Goal: Use online tool/utility: Utilize a website feature to perform a specific function

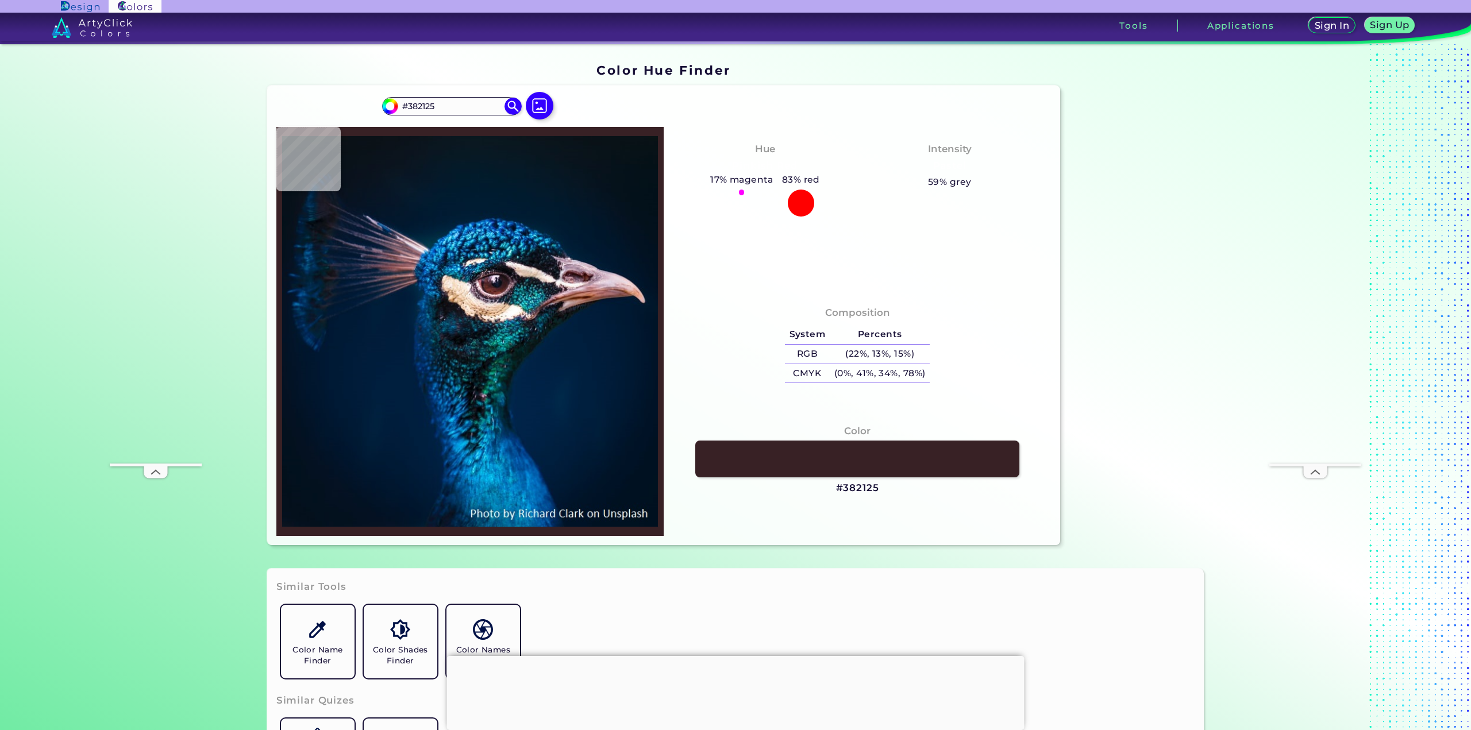
type input "#552c2c"
type input "#552C2C"
type input "#642a26"
type input "#642A26"
type input "#79474a"
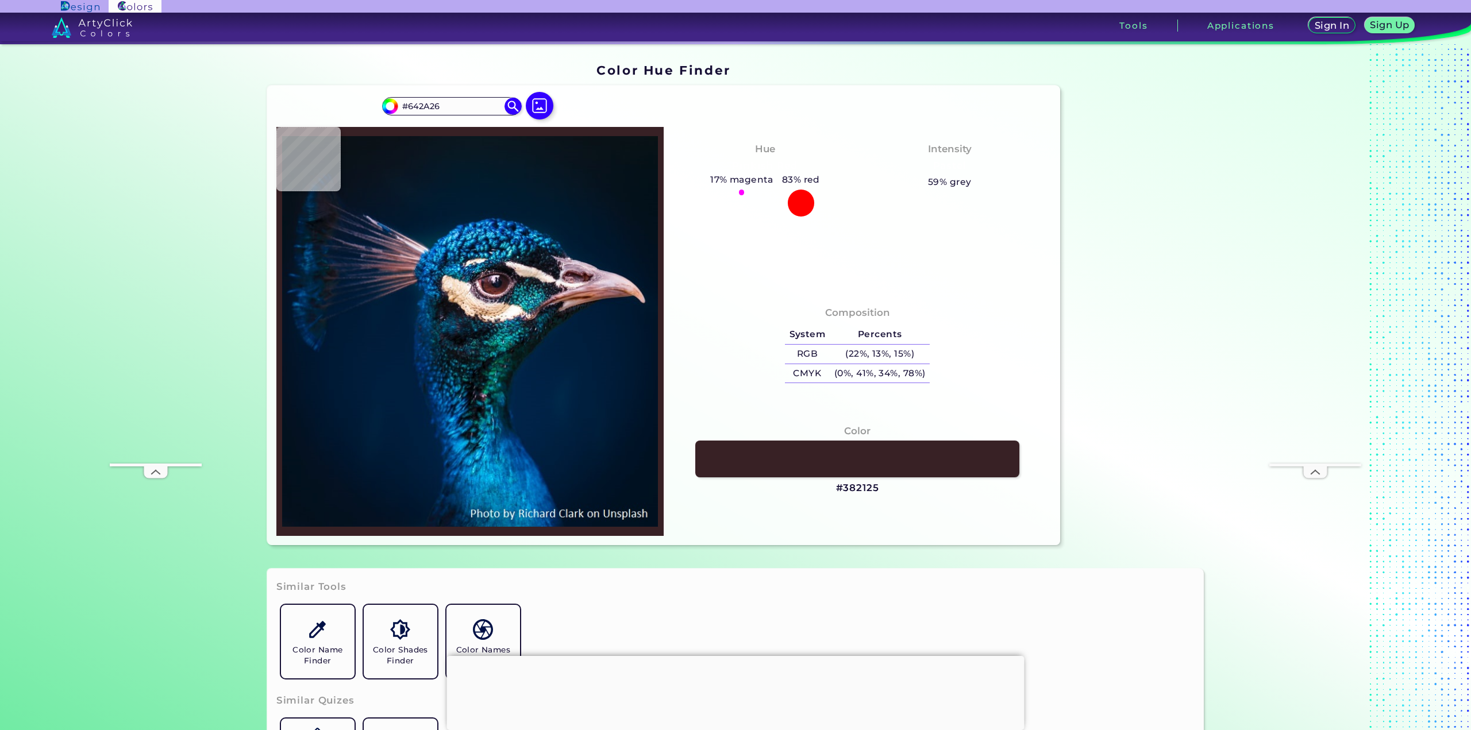
type input "#79474A"
type input "#452837"
type input "#482b31"
type input "#482B31"
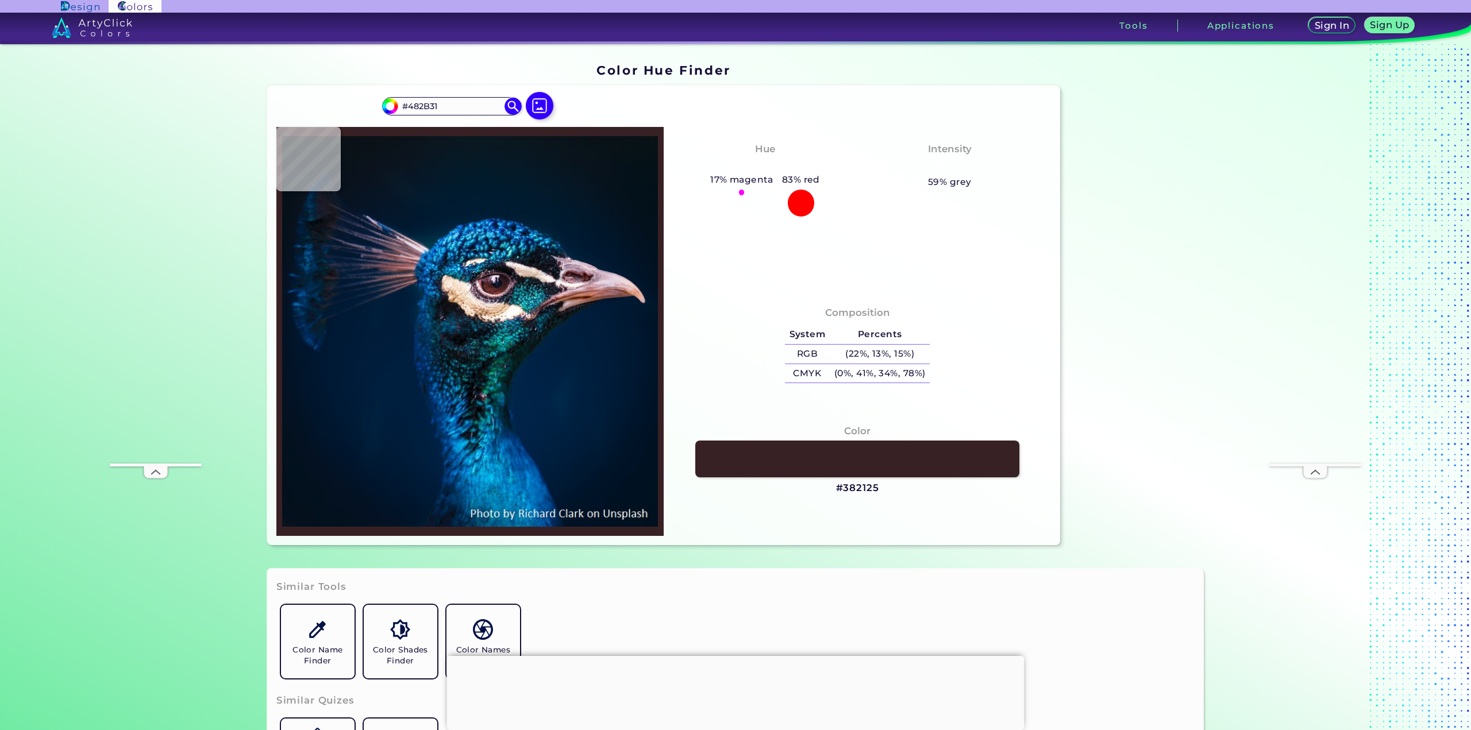
type input "#627f8c"
type input "#627F8C"
type input "#f9f2ea"
type input "#F9F2EA"
type input "#1978b1"
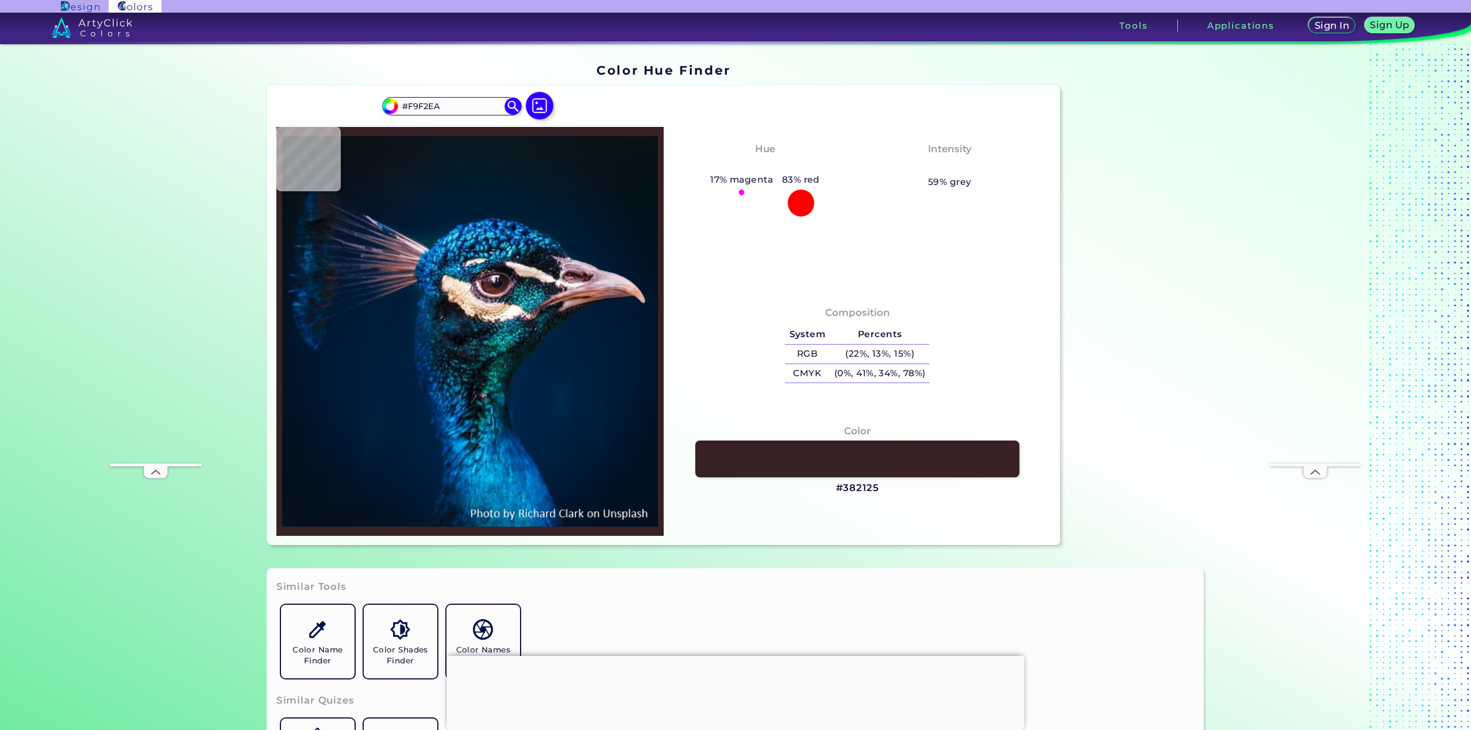
type input "#1978B1"
type input "#00365b"
type input "#00365B"
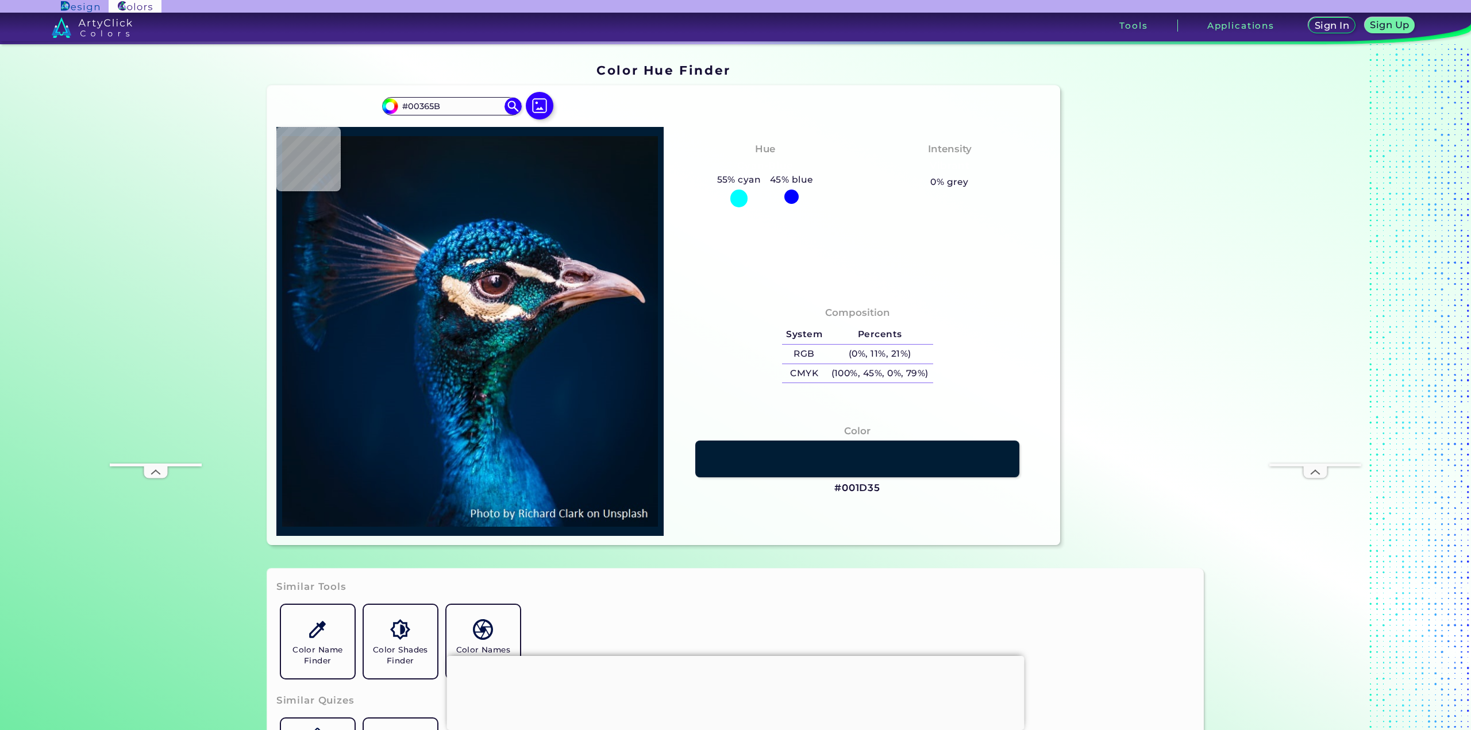
type input "#001d35"
type input "#001D35"
type input "#02182f"
type input "#02182F"
type input "#02172a"
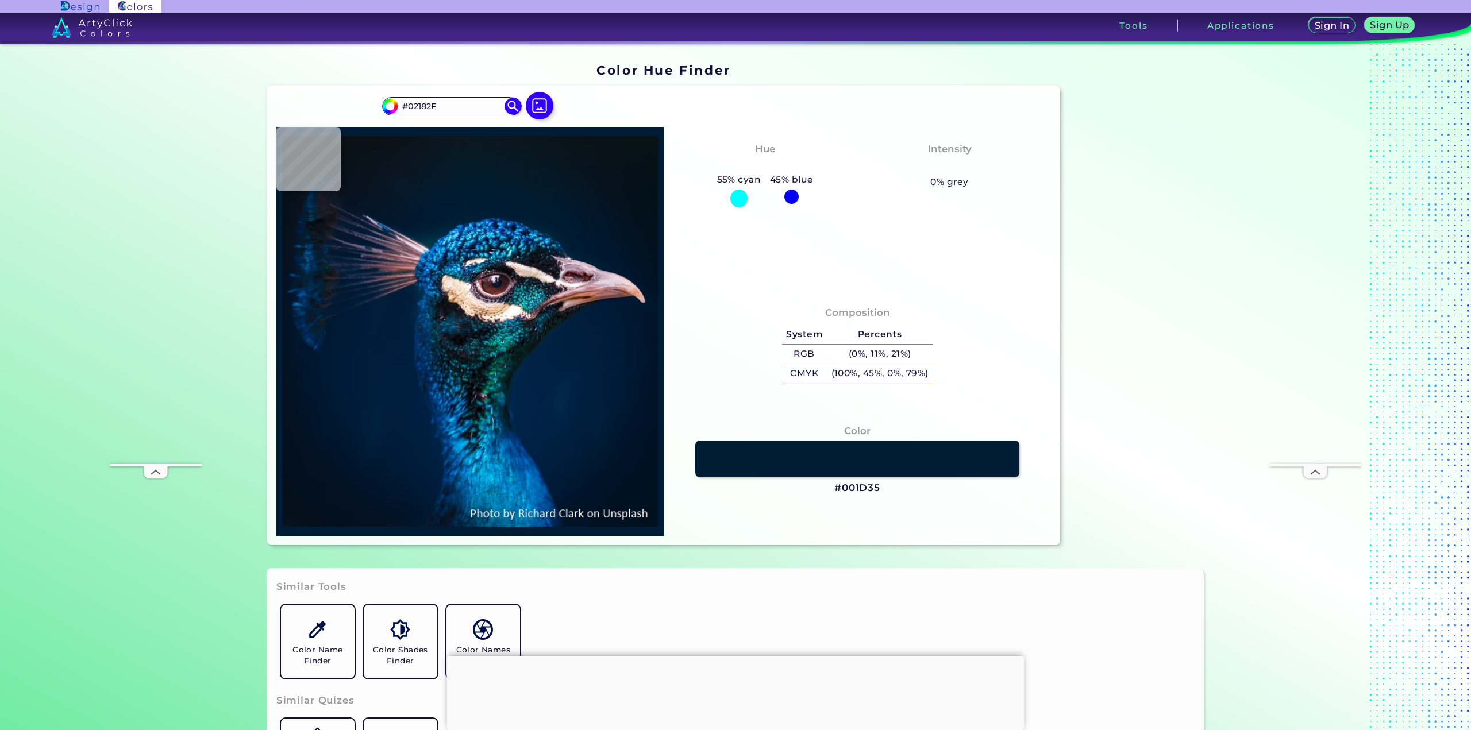
type input "#02172A"
type input "#04162a"
type input "#04162A"
type input "#02172a"
type input "#02172A"
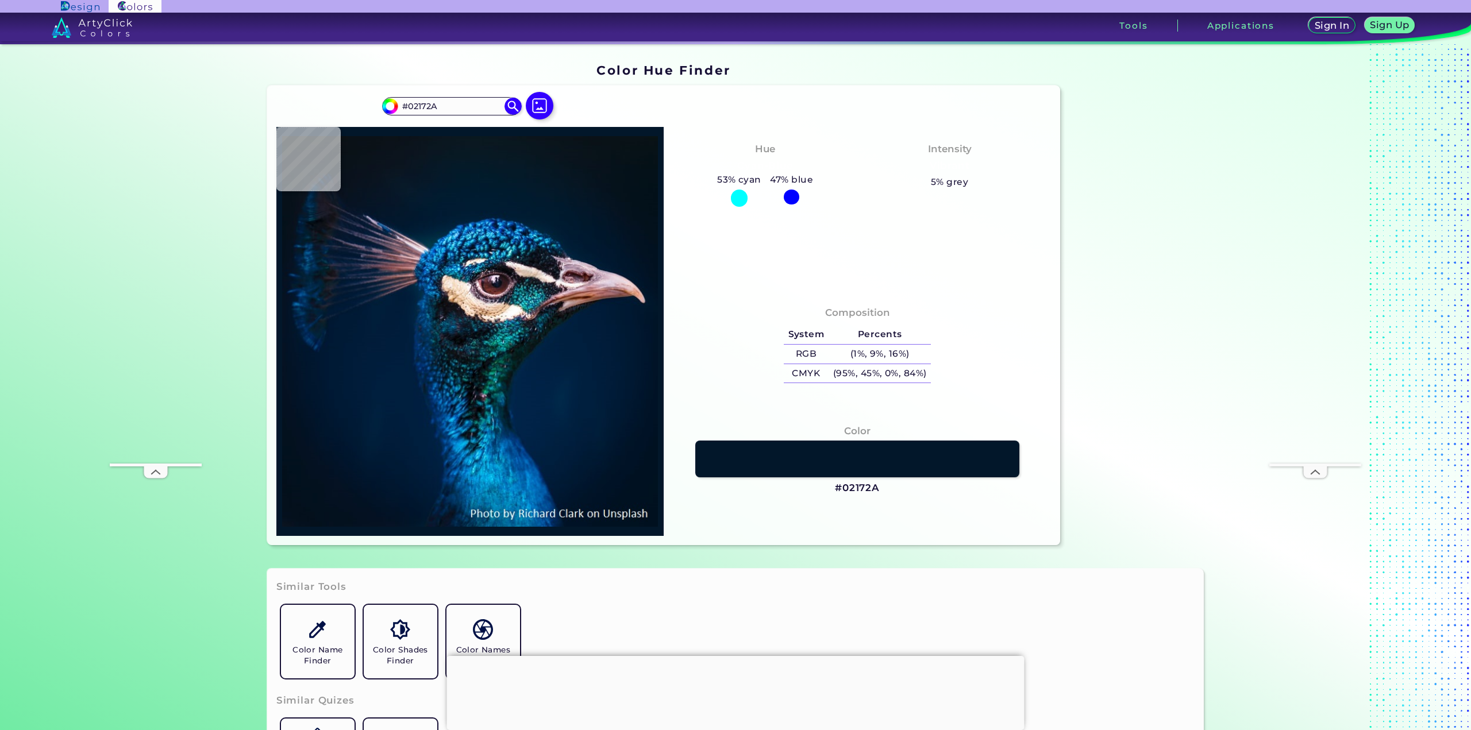
type input "#02182d"
type input "#02182D"
type input "#001b30"
type input "#001B30"
type input "#001f39"
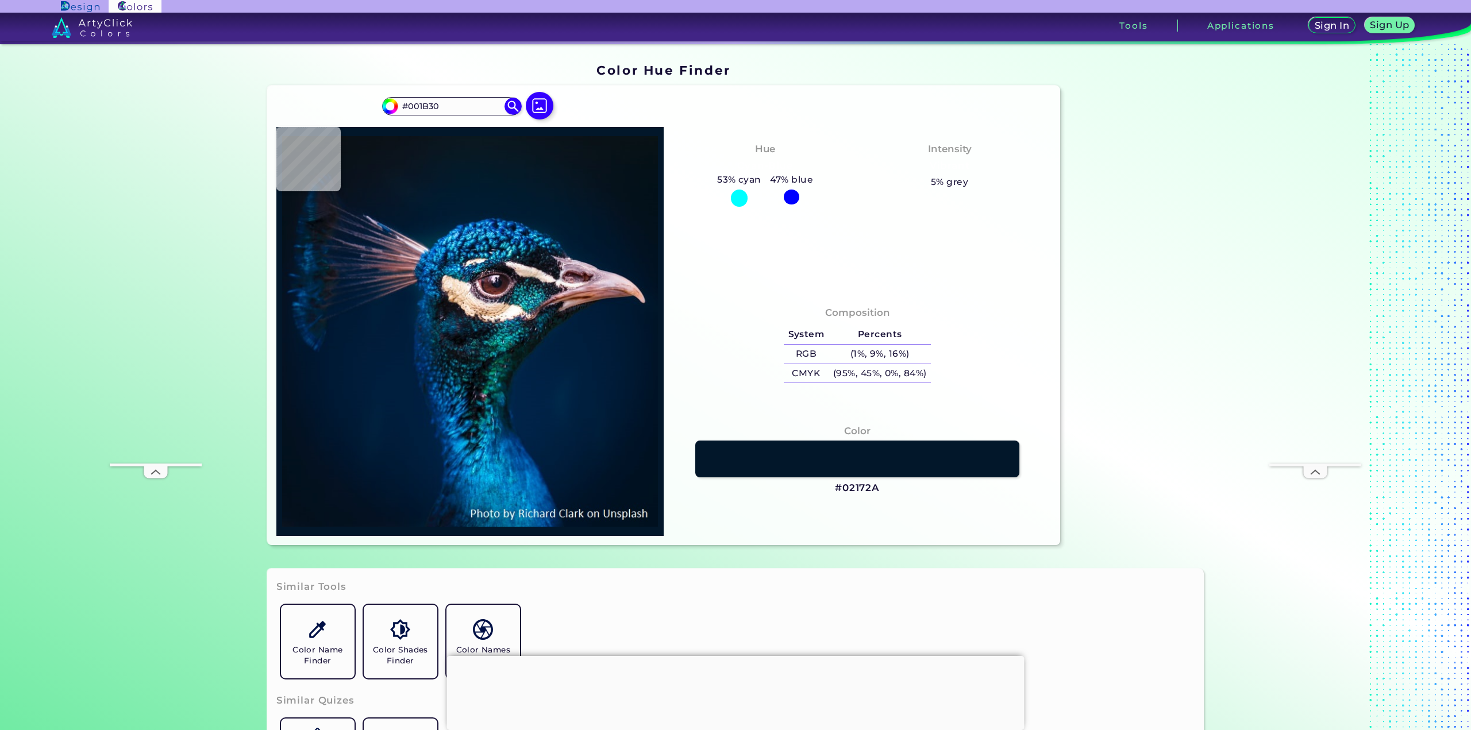
type input "#001F39"
type input "#0766ba"
type input "#0766BA"
type input "#045bad"
type input "#045BAD"
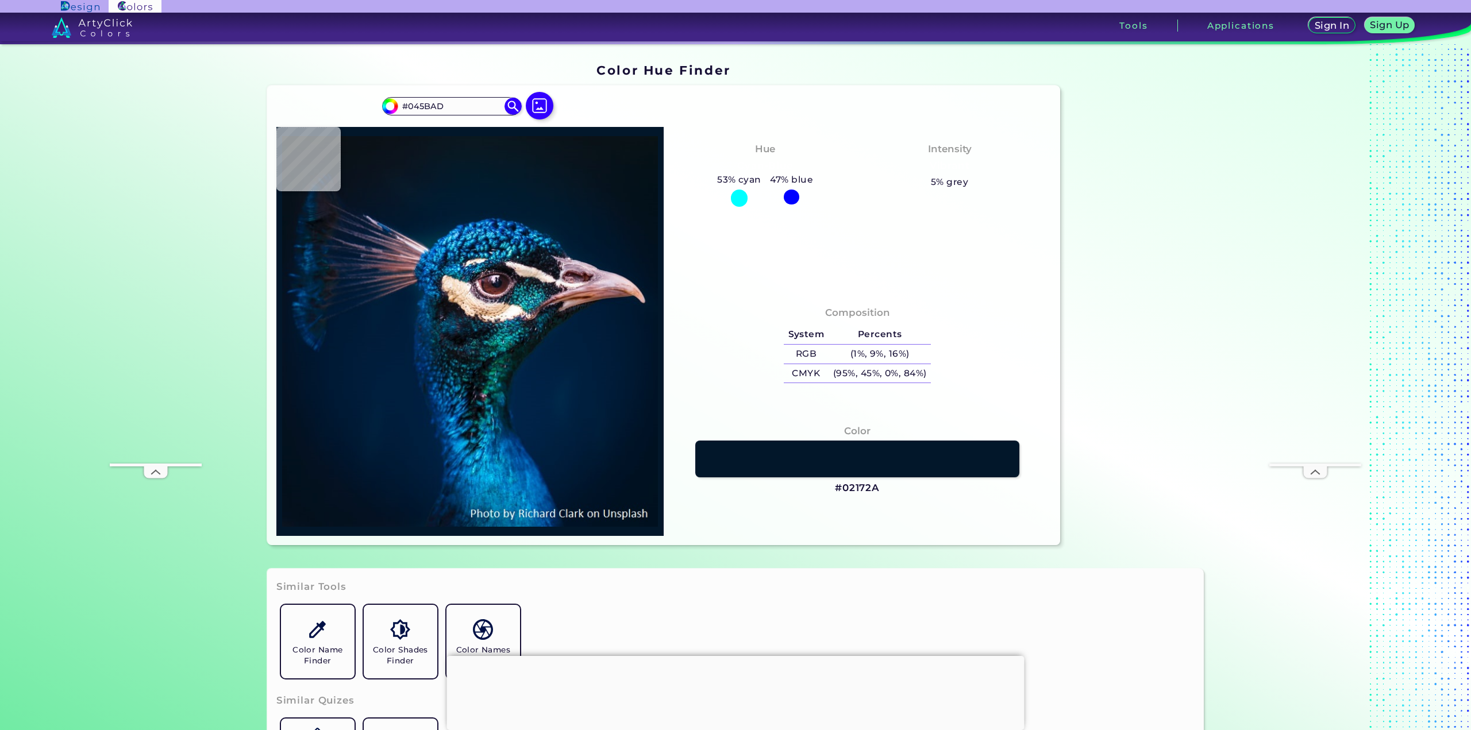
type input "#1eace0"
type input "#1EACE0"
type input "#53d8f4"
type input "#53D8F4"
type input "#54cff8"
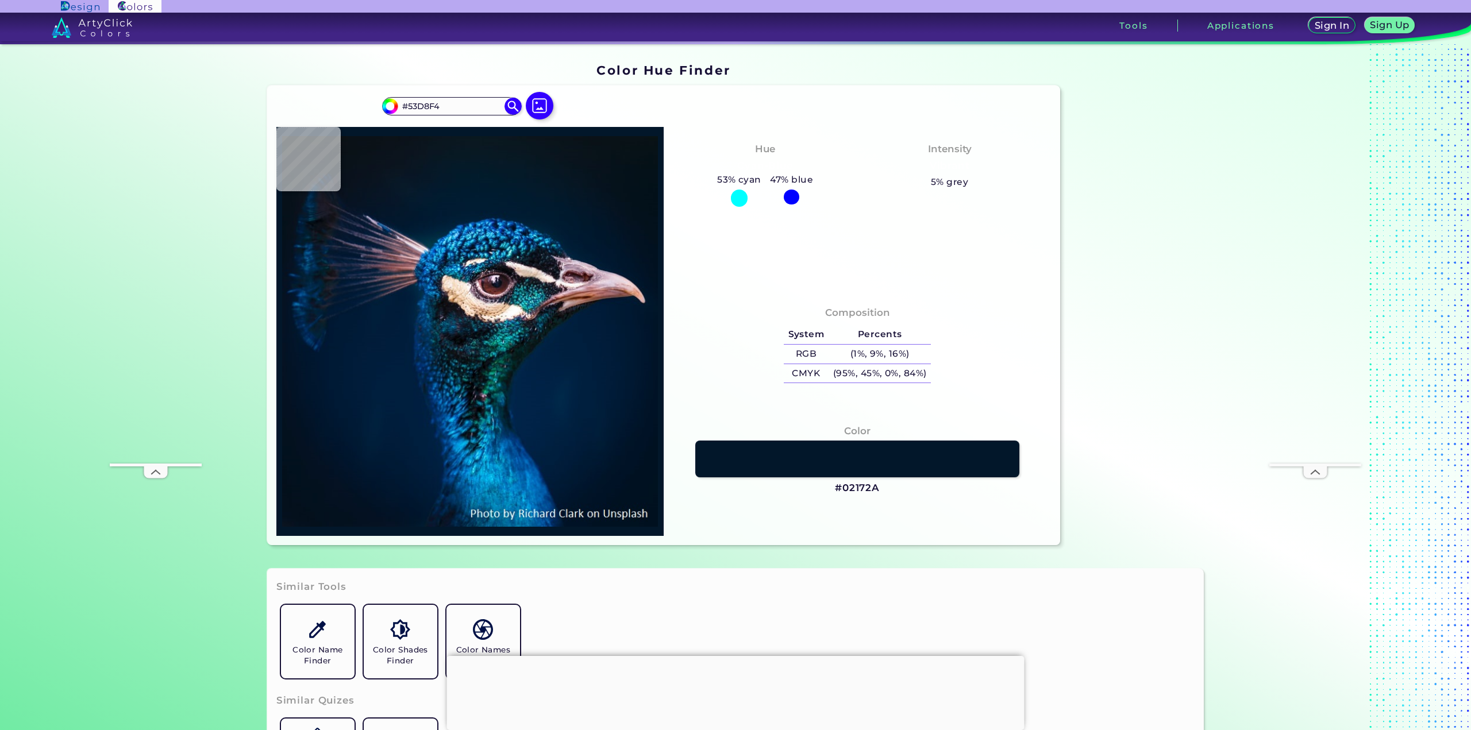
type input "#54CFF8"
type input "#0771aa"
type input "#0771AA"
type input "#02437b"
type input "#02437B"
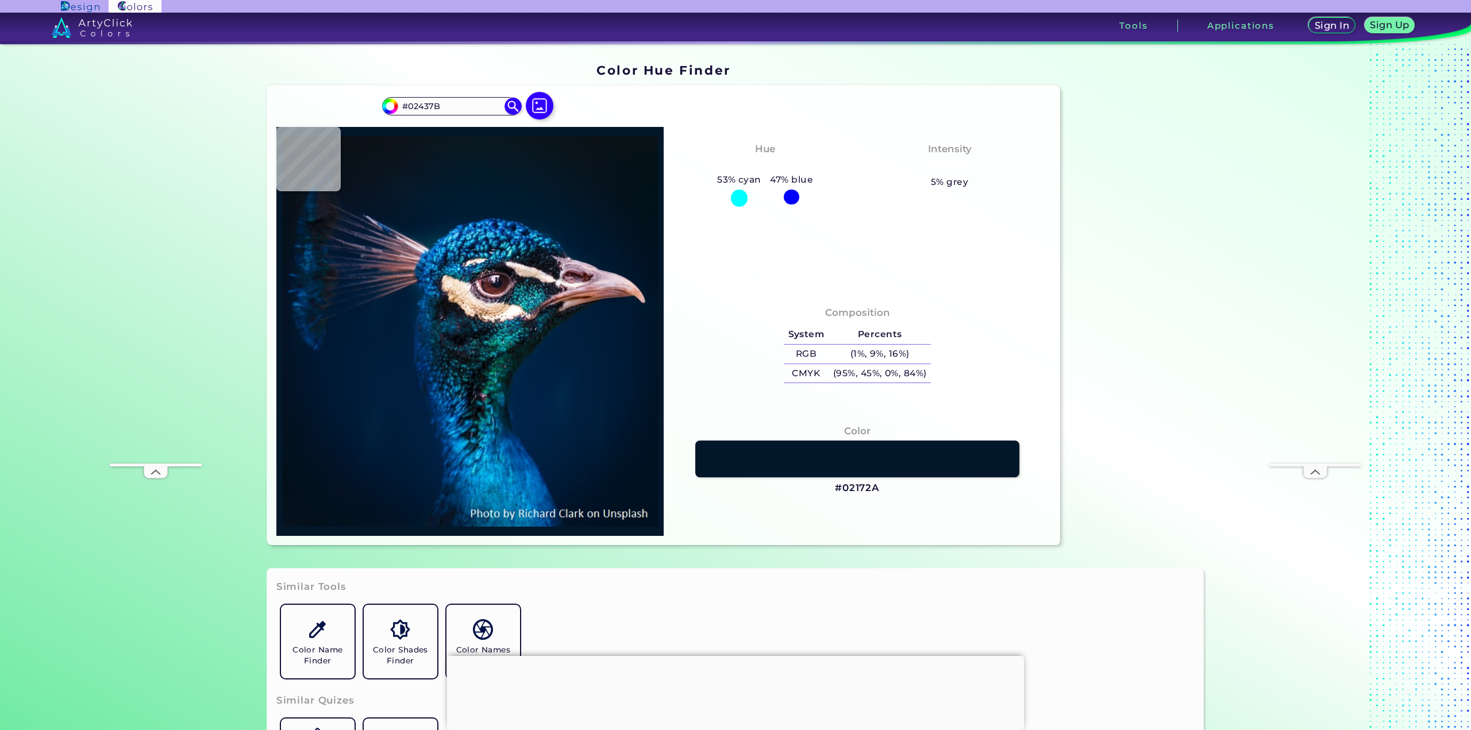
type input "#063f6a"
type input "#063F6A"
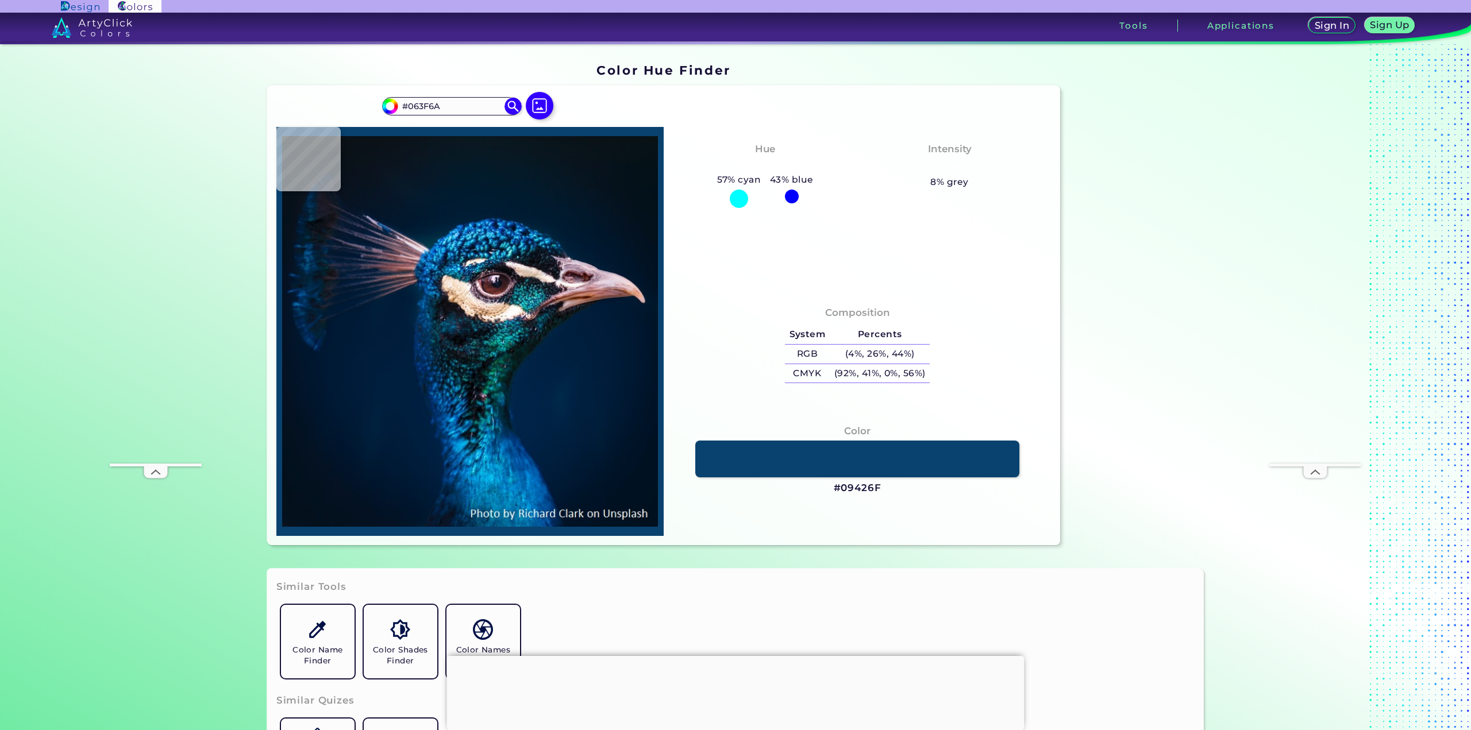
type input "#09426f"
type input "#09426F"
type input "#064c83"
type input "#064C83"
type input "#317a9b"
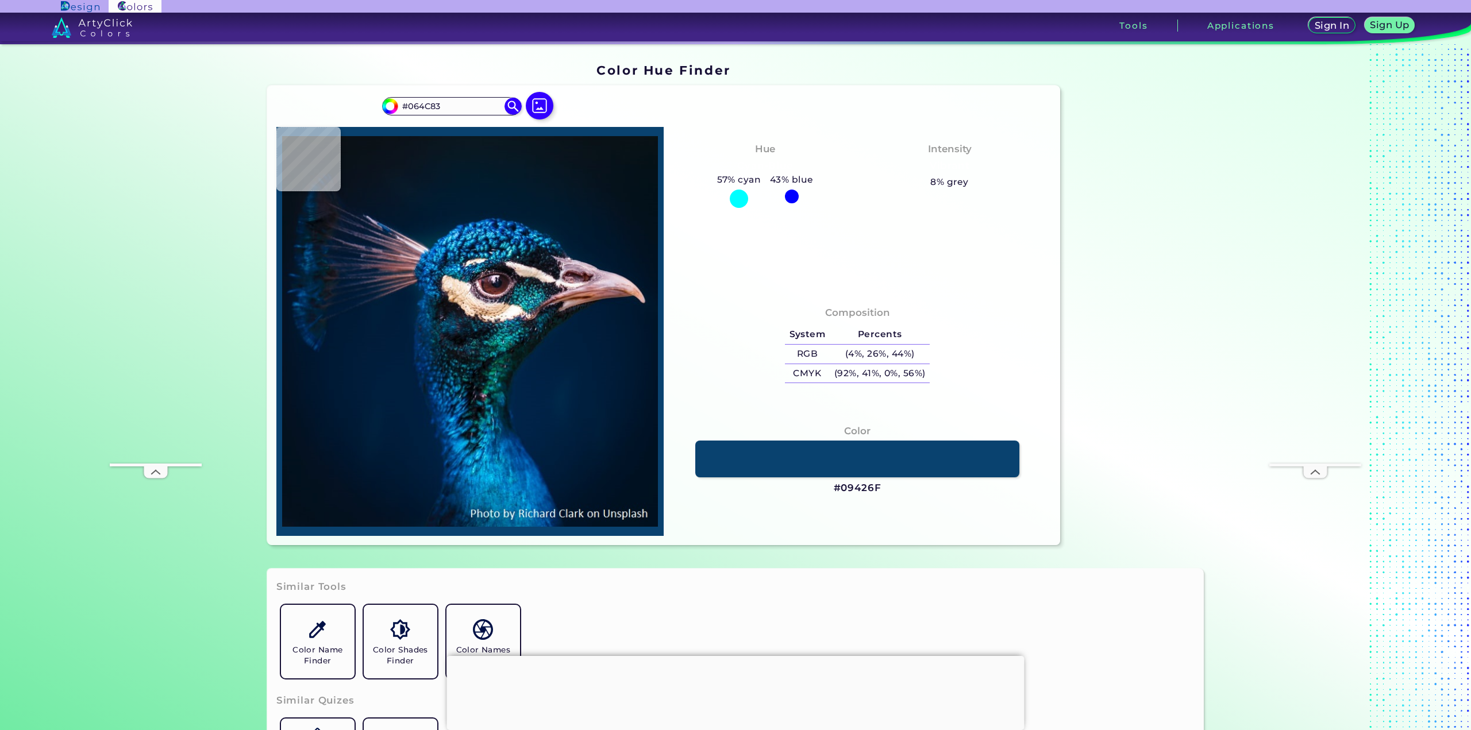
type input "#317A9B"
type input "#03648c"
type input "#03648C"
type input "#0d7497"
type input "#0D7497"
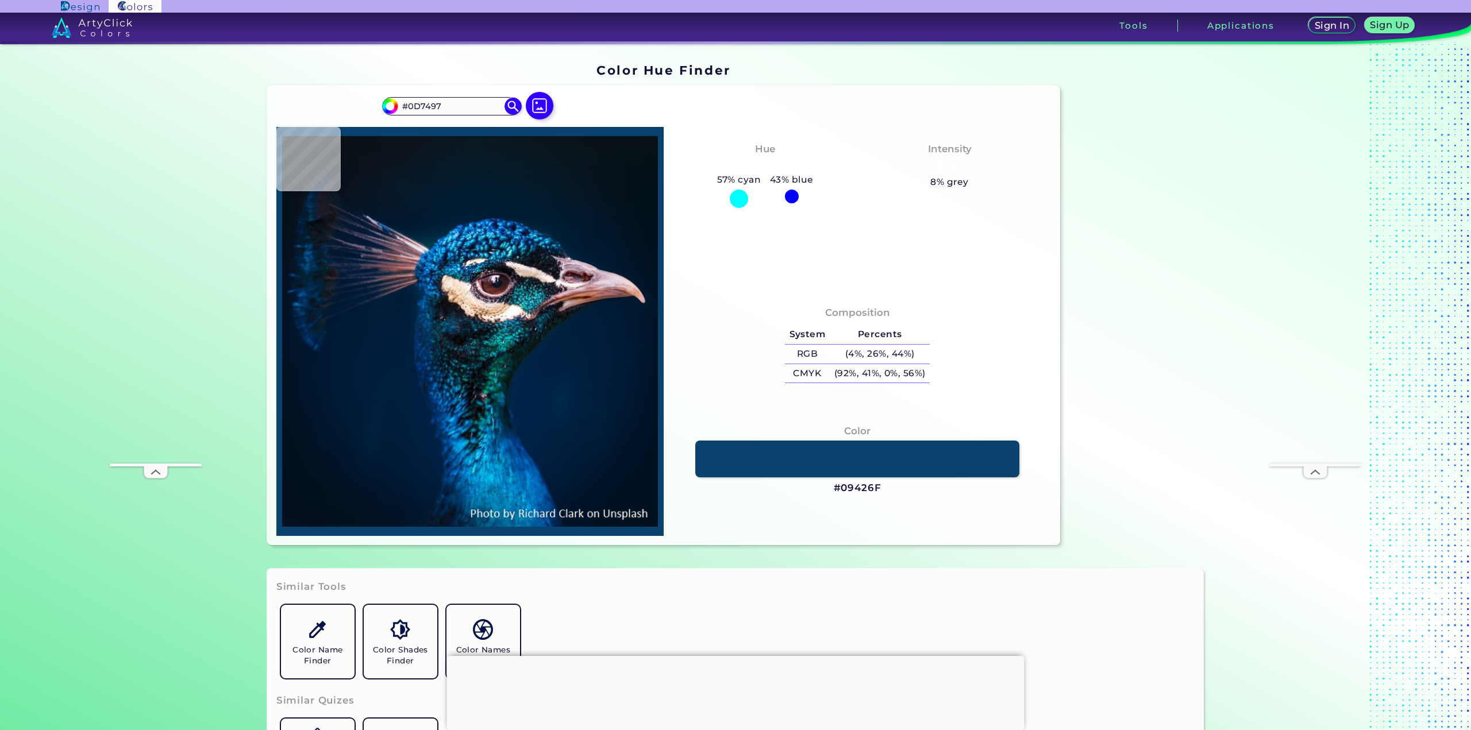
type input "#3cd0ea"
type input "#3CD0EA"
type input "#1fadce"
type input "#1FADCE"
type input "#0187a7"
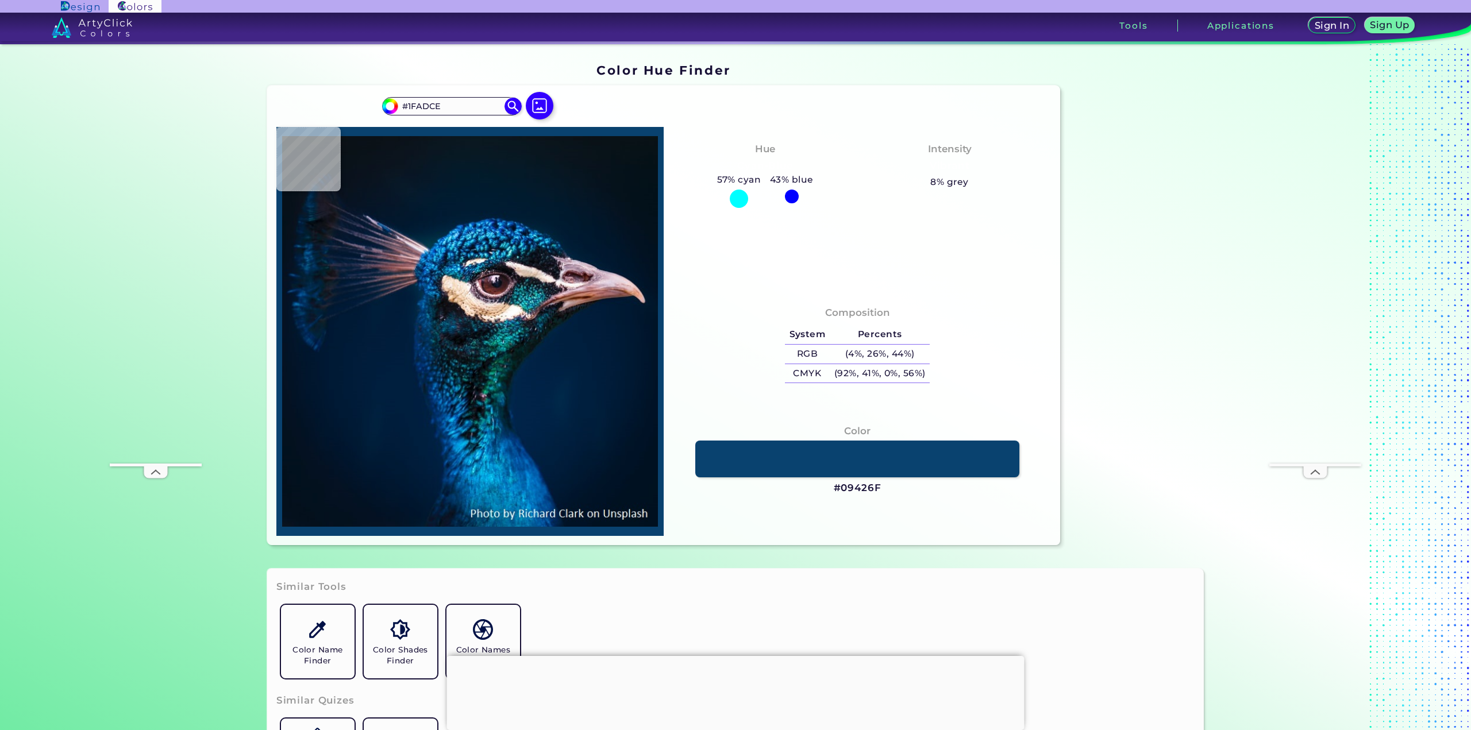
type input "#0187A7"
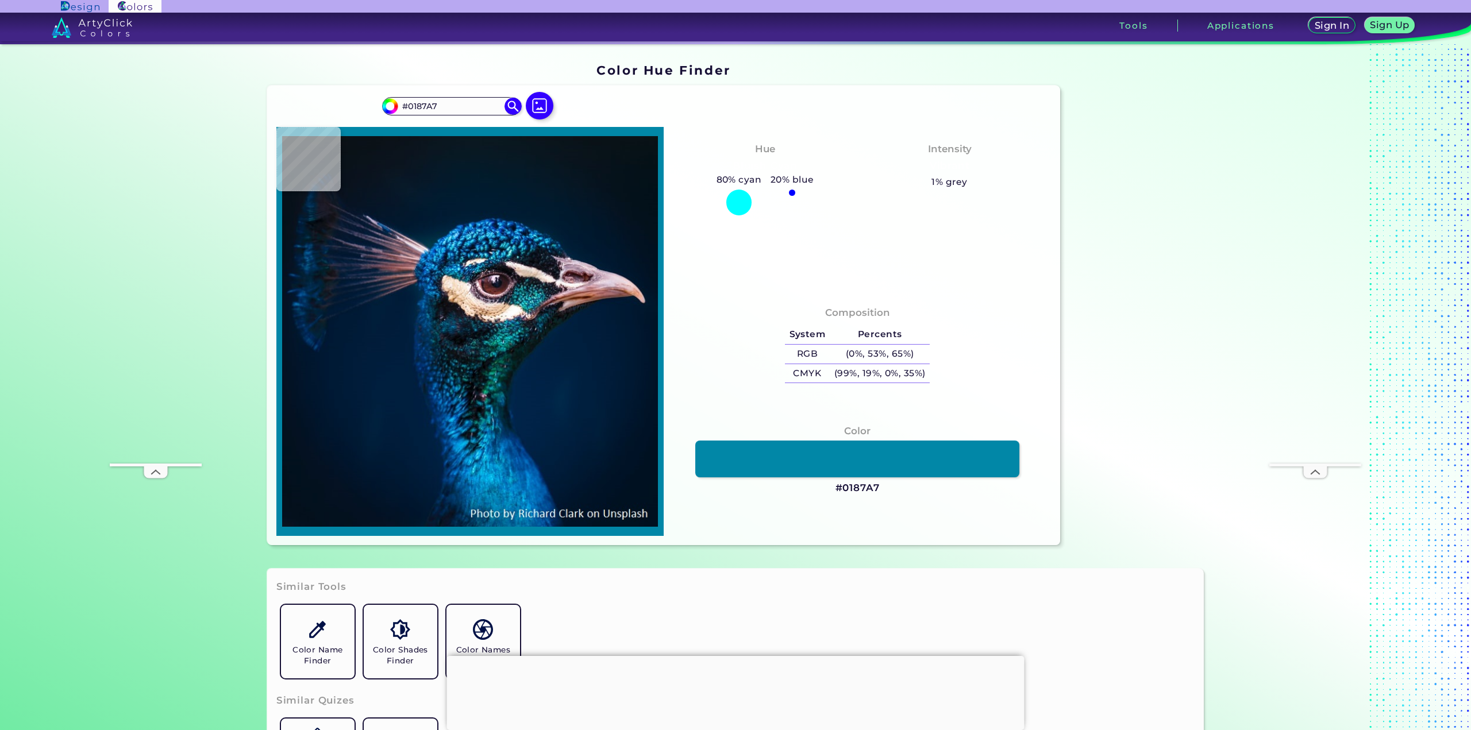
type input "#025479"
type input "#0e1f2f"
type input "#0E1F2F"
type input "#2f3545"
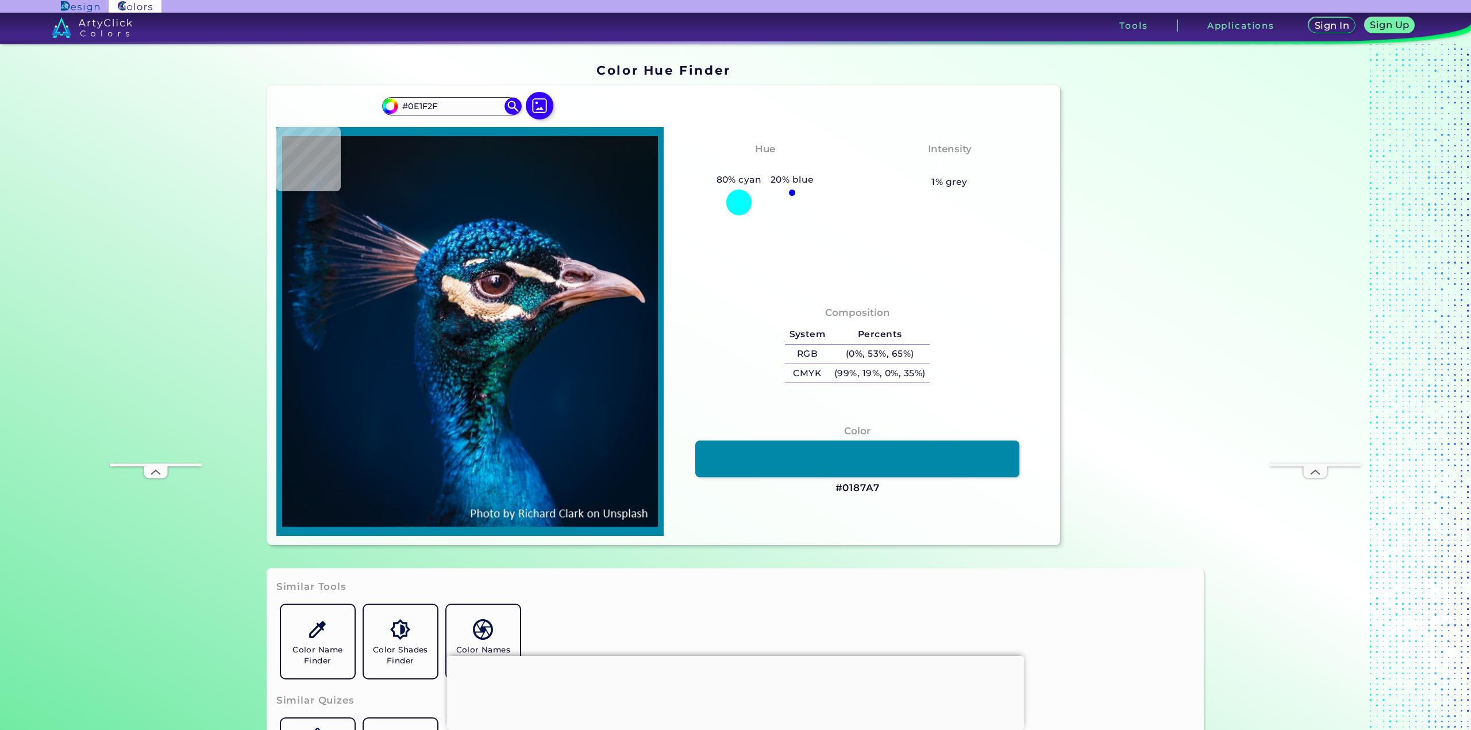
type input "#2F3545"
type input "#1f2734"
type input "#1F2734"
type input "#231b27"
type input "#231B27"
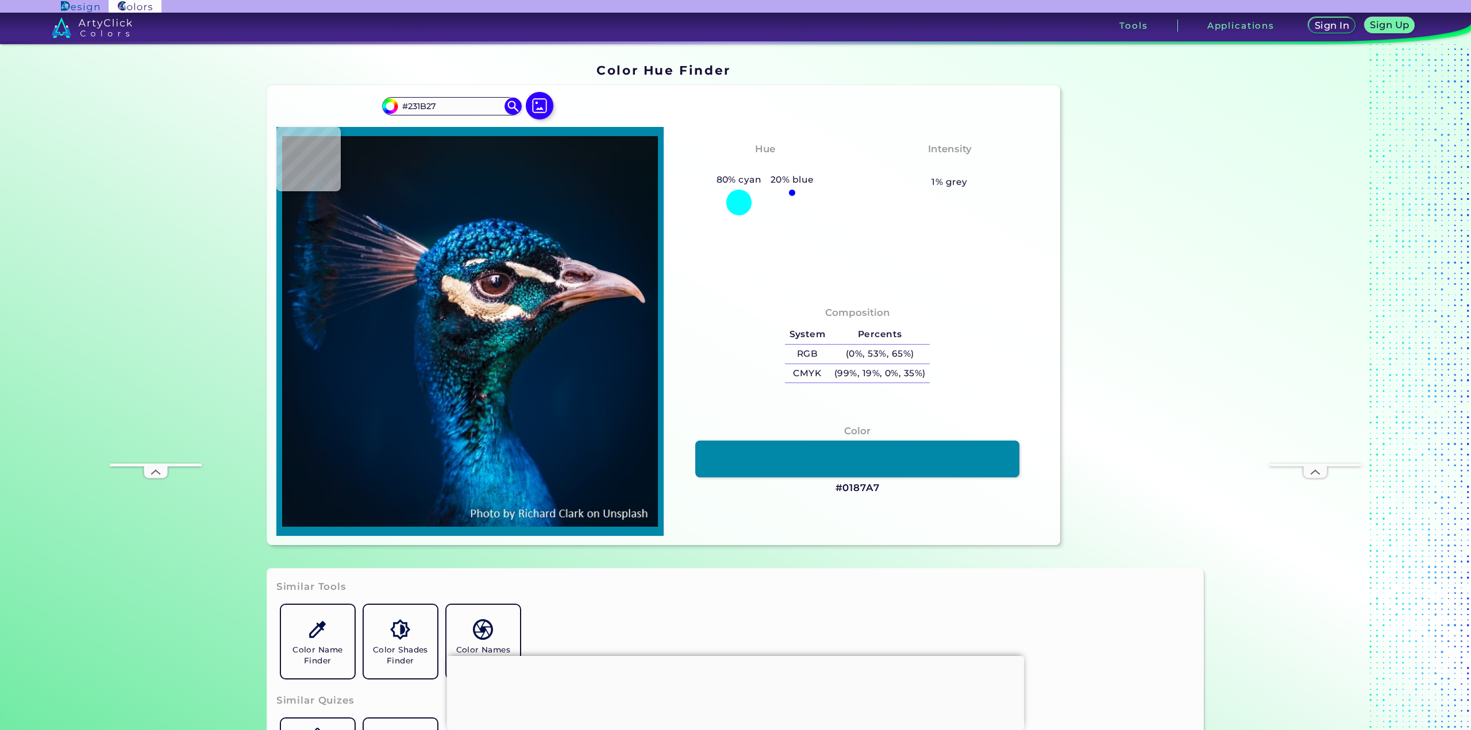
type input "#fef0f4"
type input "#FEF0F4"
type input "#eddcdc"
type input "#EDDCDC"
type input "#d6c1c2"
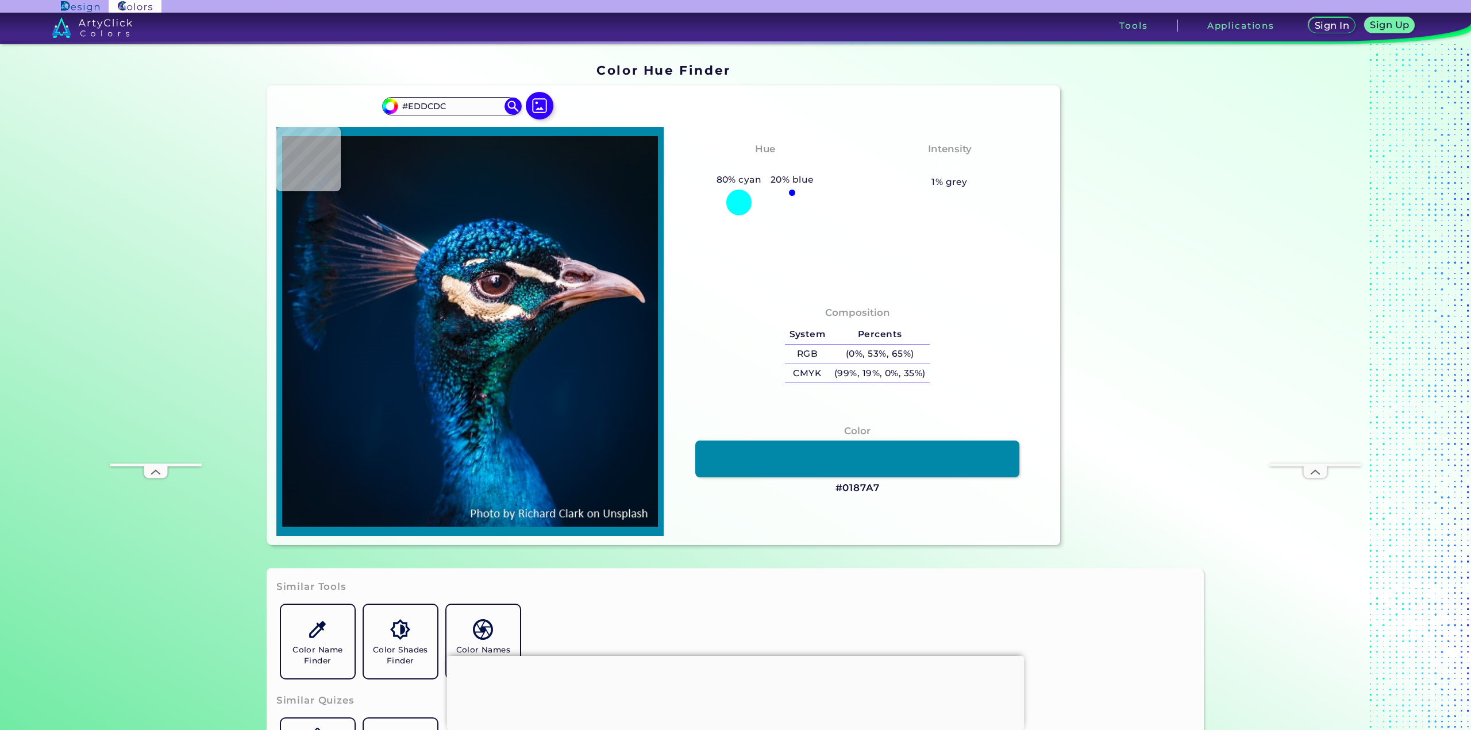
type input "#D6C1C2"
type input "#54464c"
type input "#54464C"
type input "#22171d"
type input "#22171D"
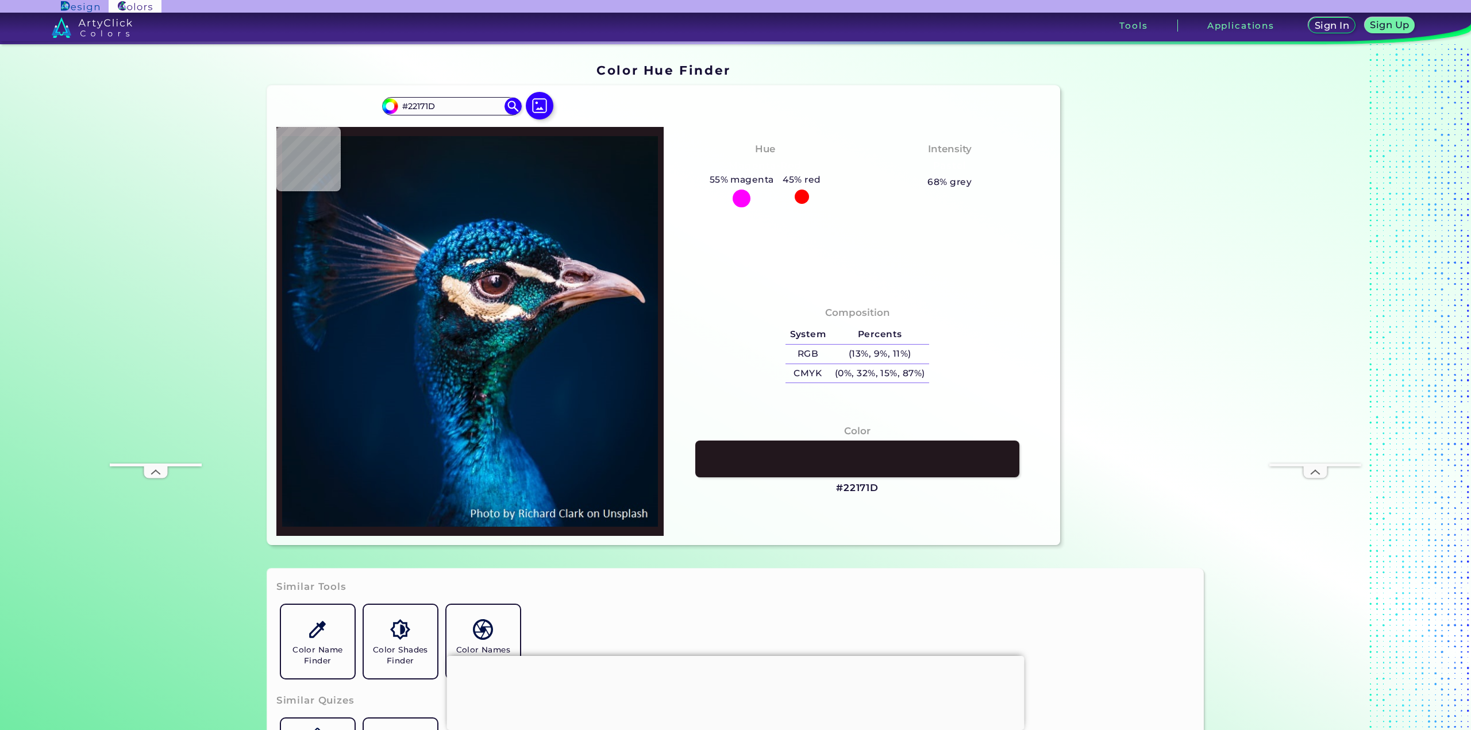
type input "#10080d"
type input "#10080D"
type input "#141217"
type input "#0d0b11"
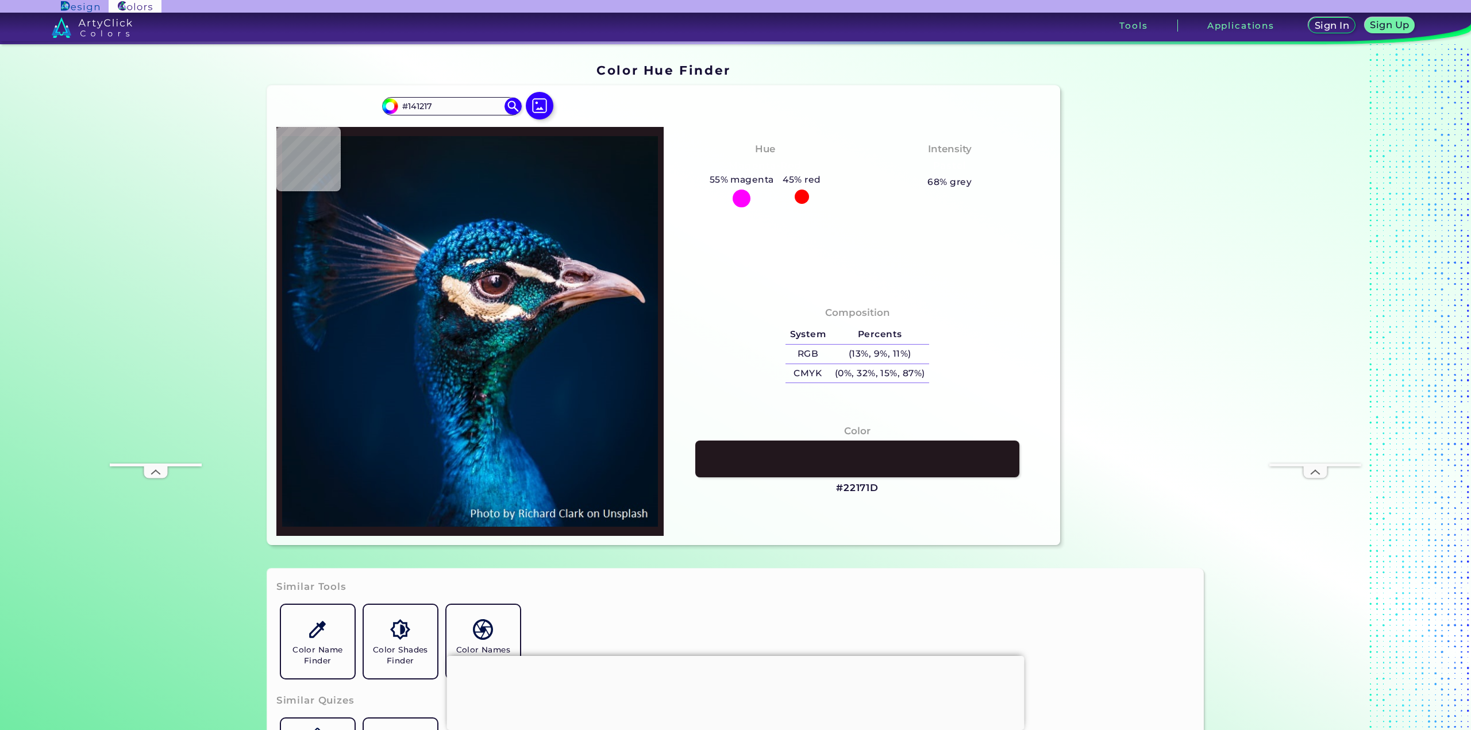
type input "#0D0B11"
type input "#221a21"
type input "#221A21"
type input "#262229"
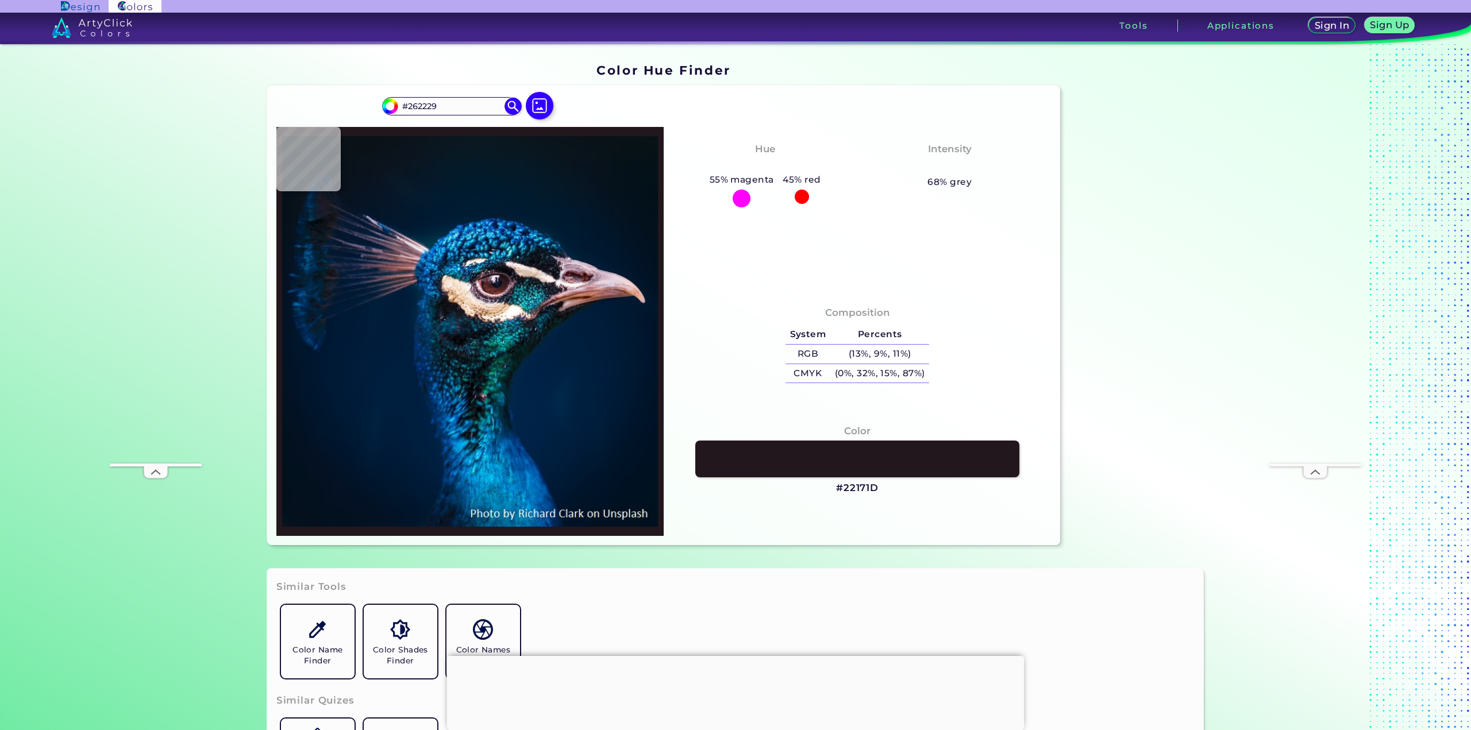
type input "#231a22"
type input "#231A22"
type input "#1d161e"
type input "#1D161E"
type input "#322834"
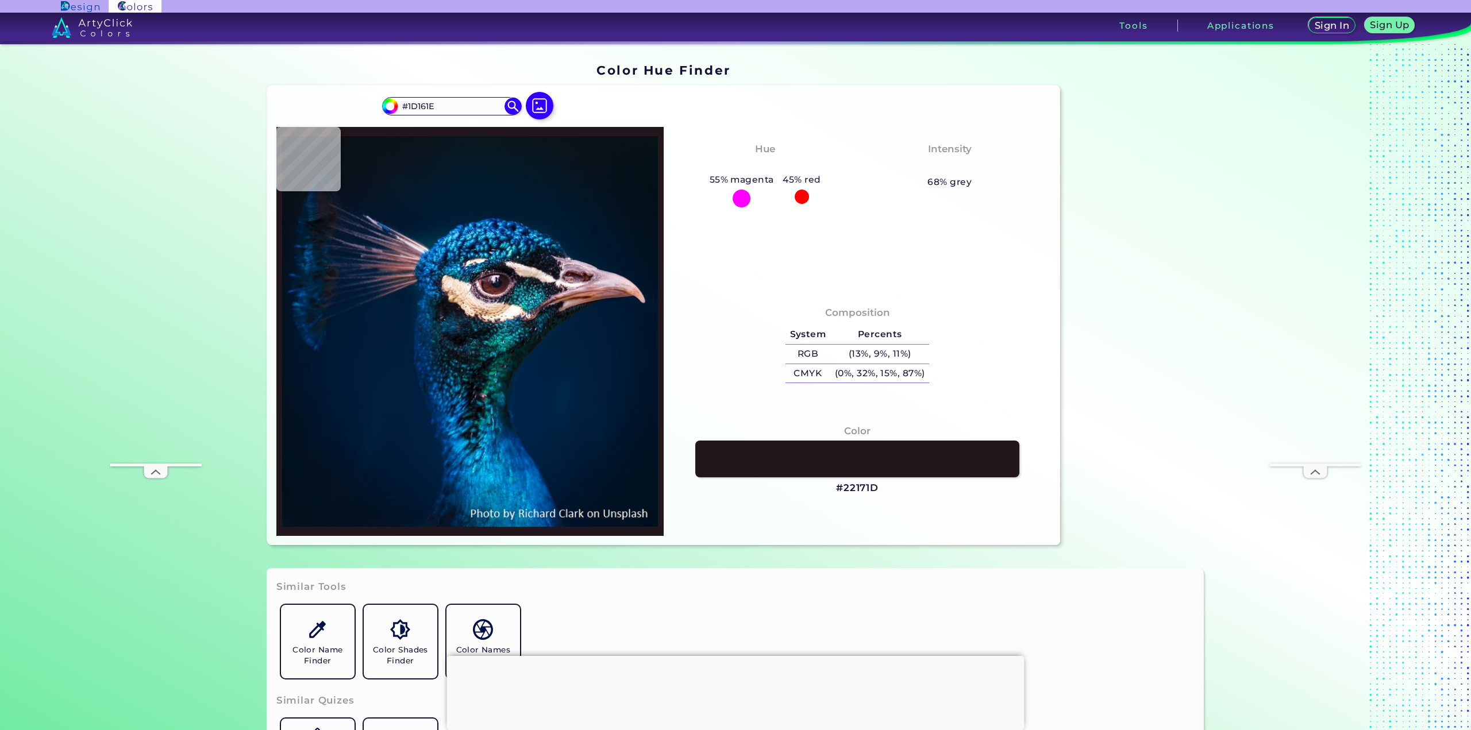
type input "#322834"
type input "#473a46"
type input "#473A46"
type input "#52424d"
type input "#52424D"
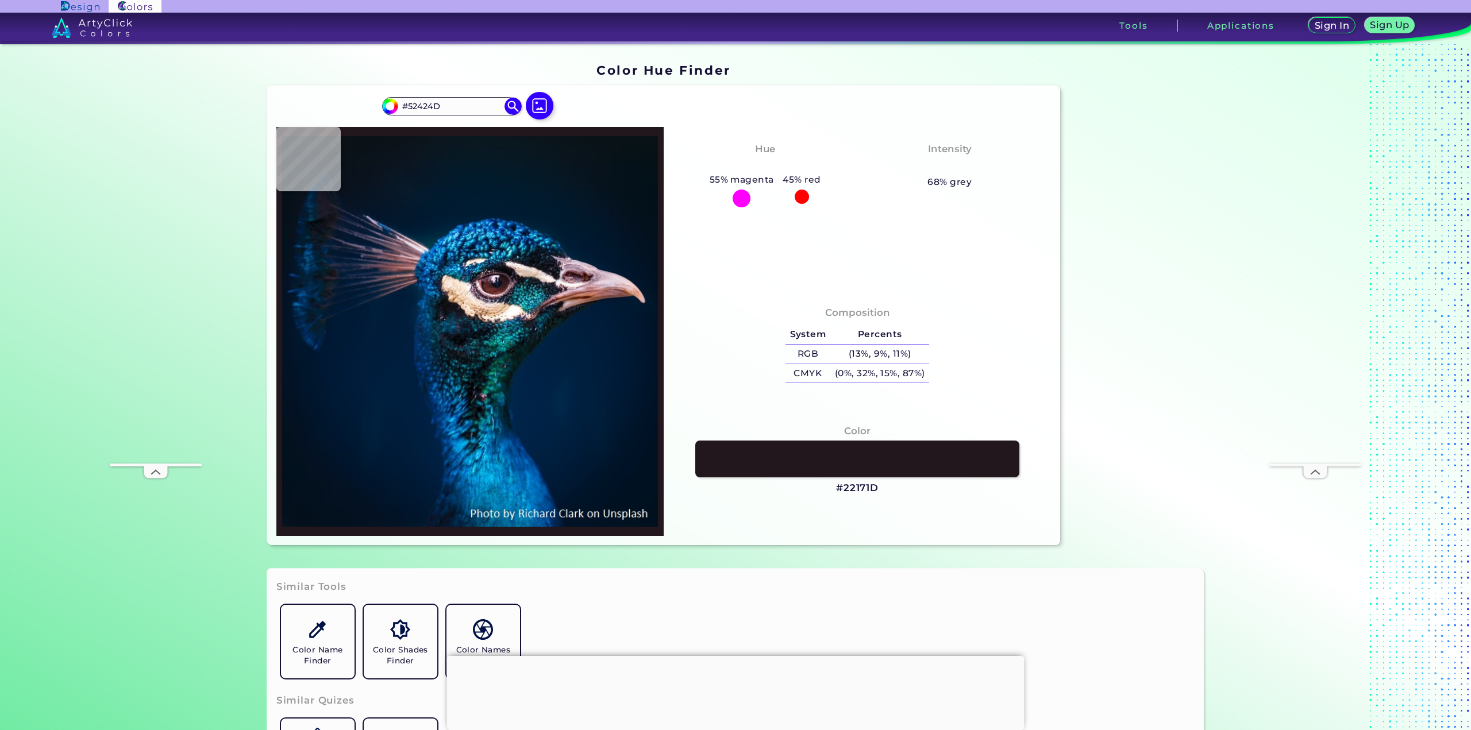
type input "#493c3e"
type input "#493C3E"
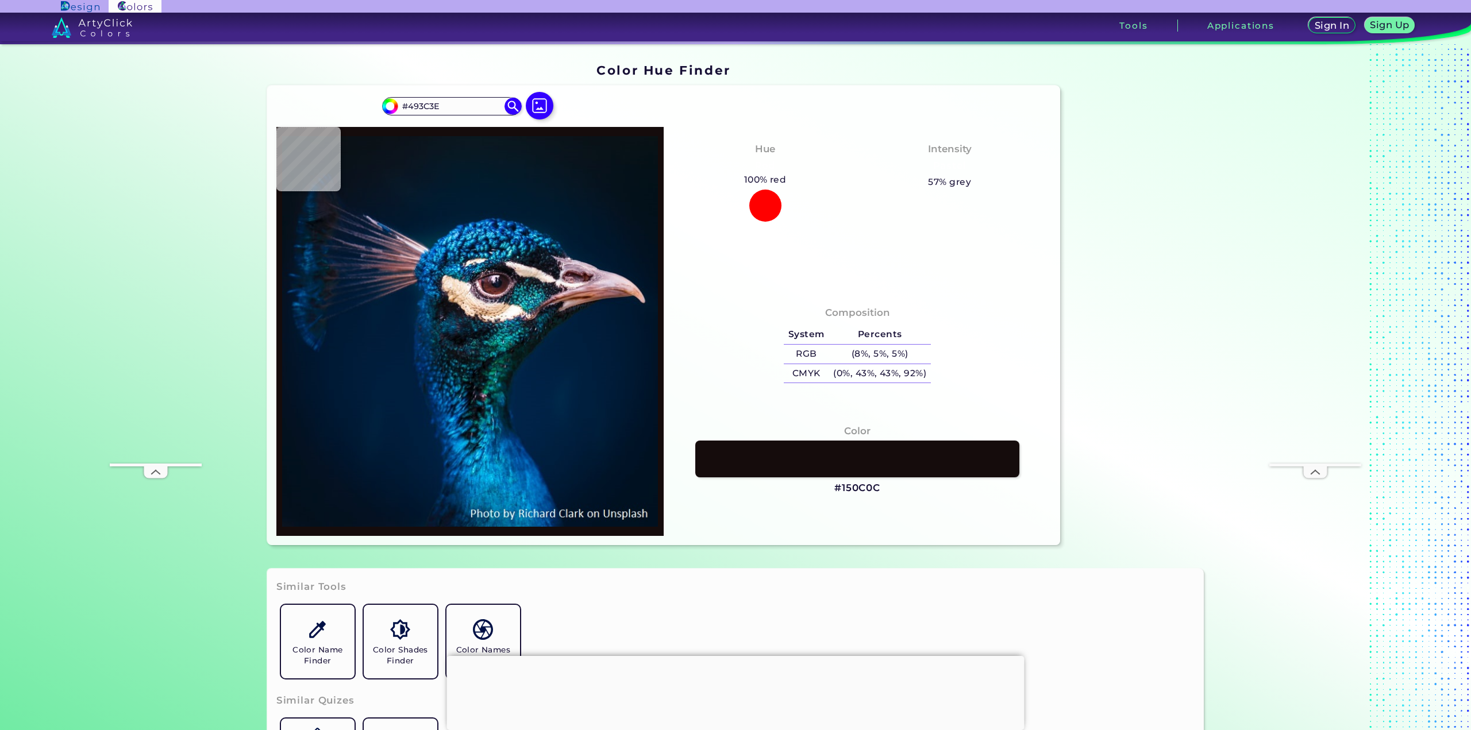
type input "#150c0c"
type input "#150C0C"
type input "#110b13"
type input "#110B13"
type input "#1a111a"
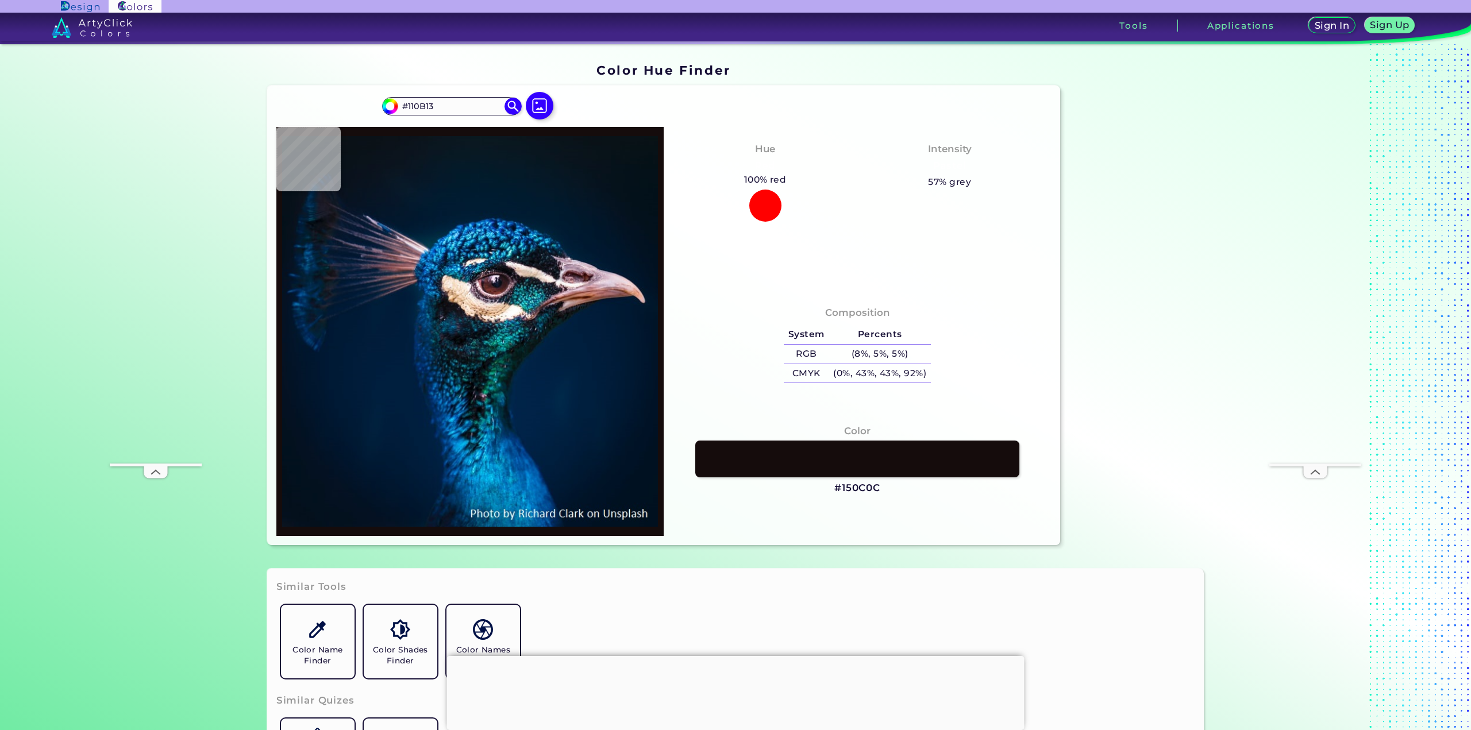
type input "#1A111A"
type input "#1e181e"
type input "#1E181E"
type input "#0e0e11"
type input "#0E0E11"
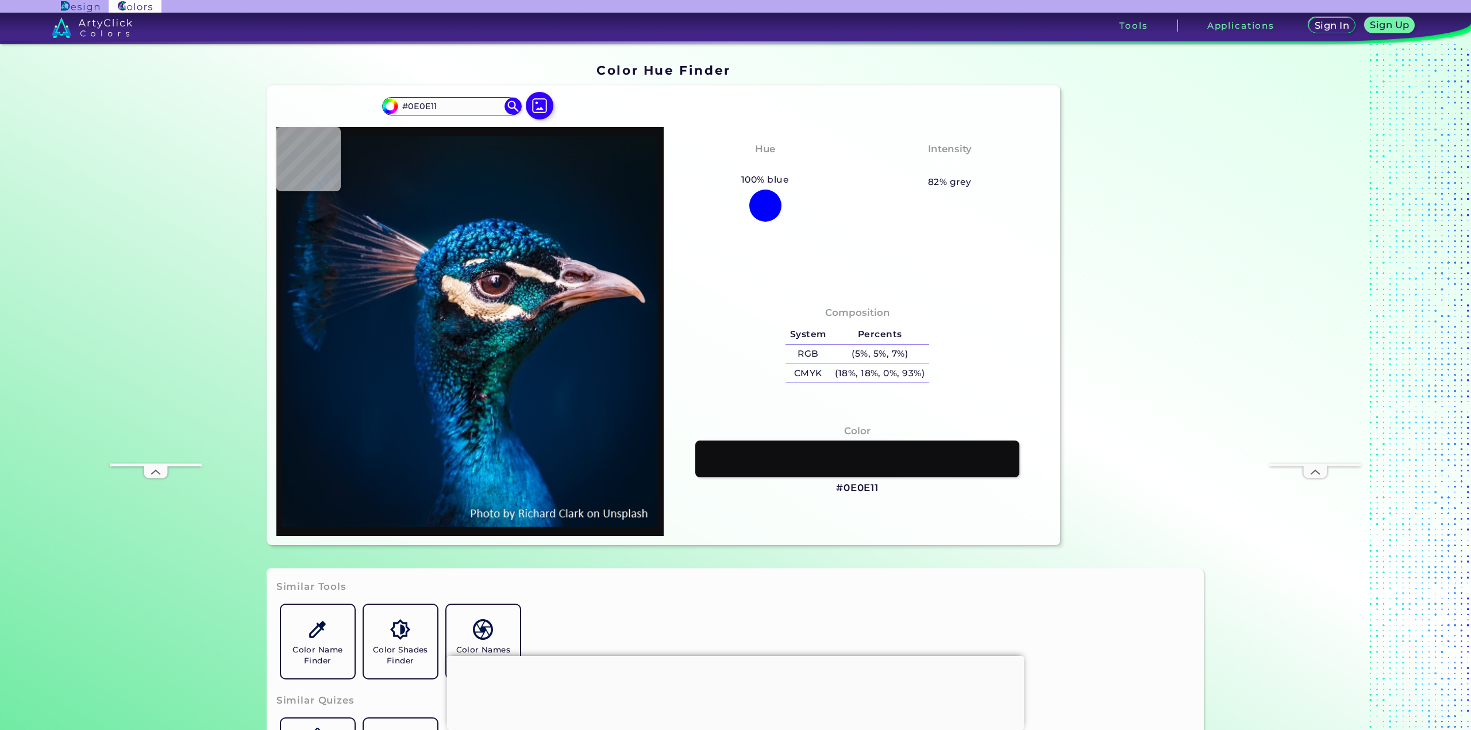
type input "#0b121b"
type input "#0B121B"
type input "#406975"
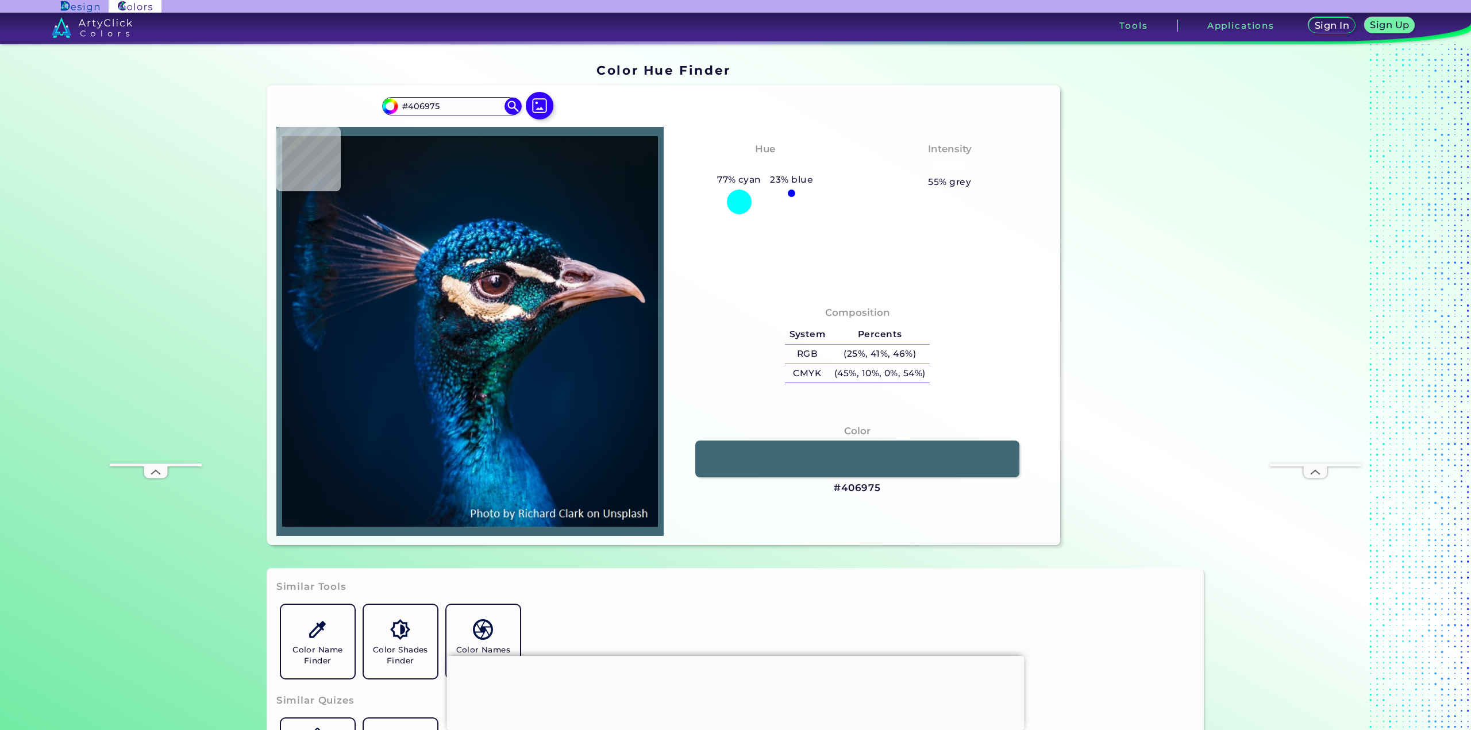
type input "#47676f"
type input "#47676F"
type input "#22343a"
type input "#22343A"
type input "#061419"
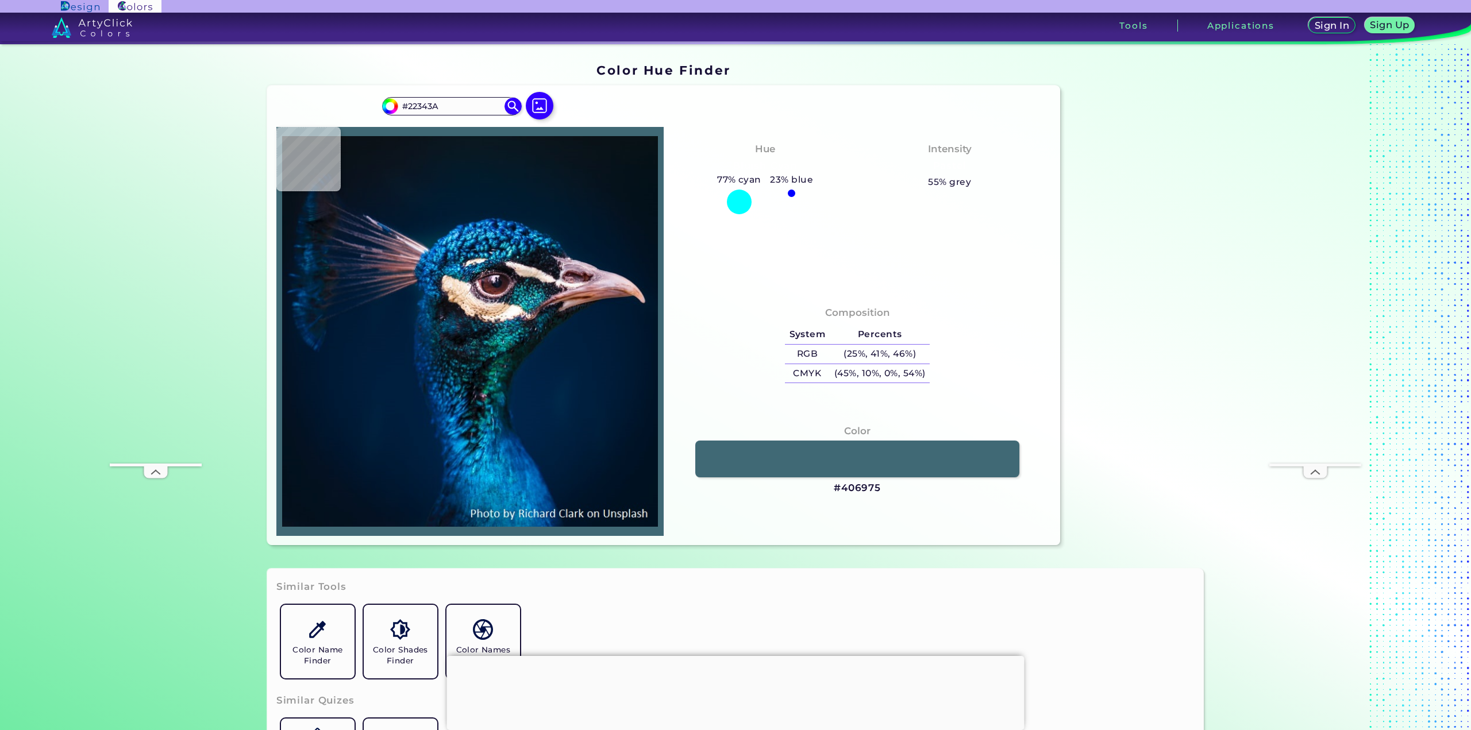
type input "#061419"
type input "#0a1b1f"
type input "#0A1B1F"
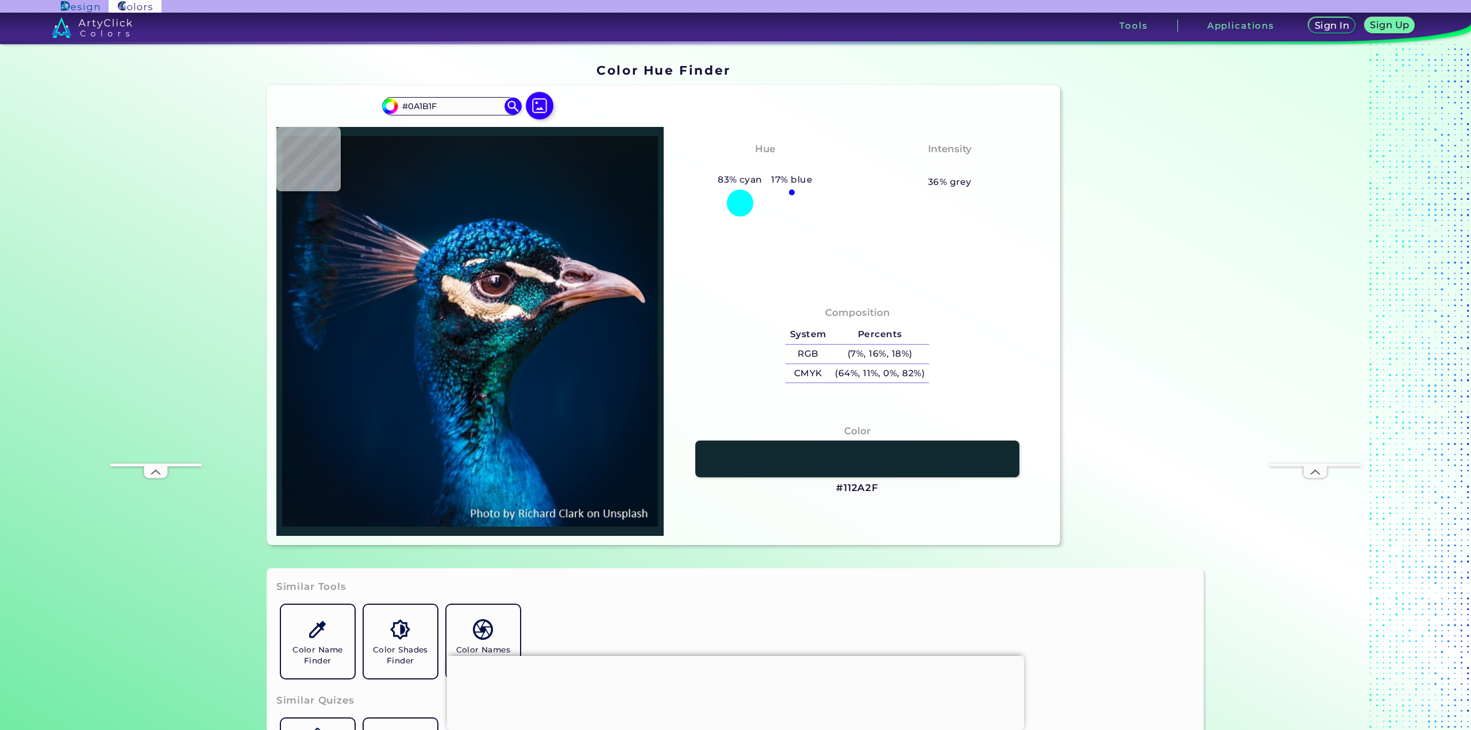
type input "#112a2f"
type input "#112A2F"
type input "#203d42"
type input "#203D42"
type input "#13212a"
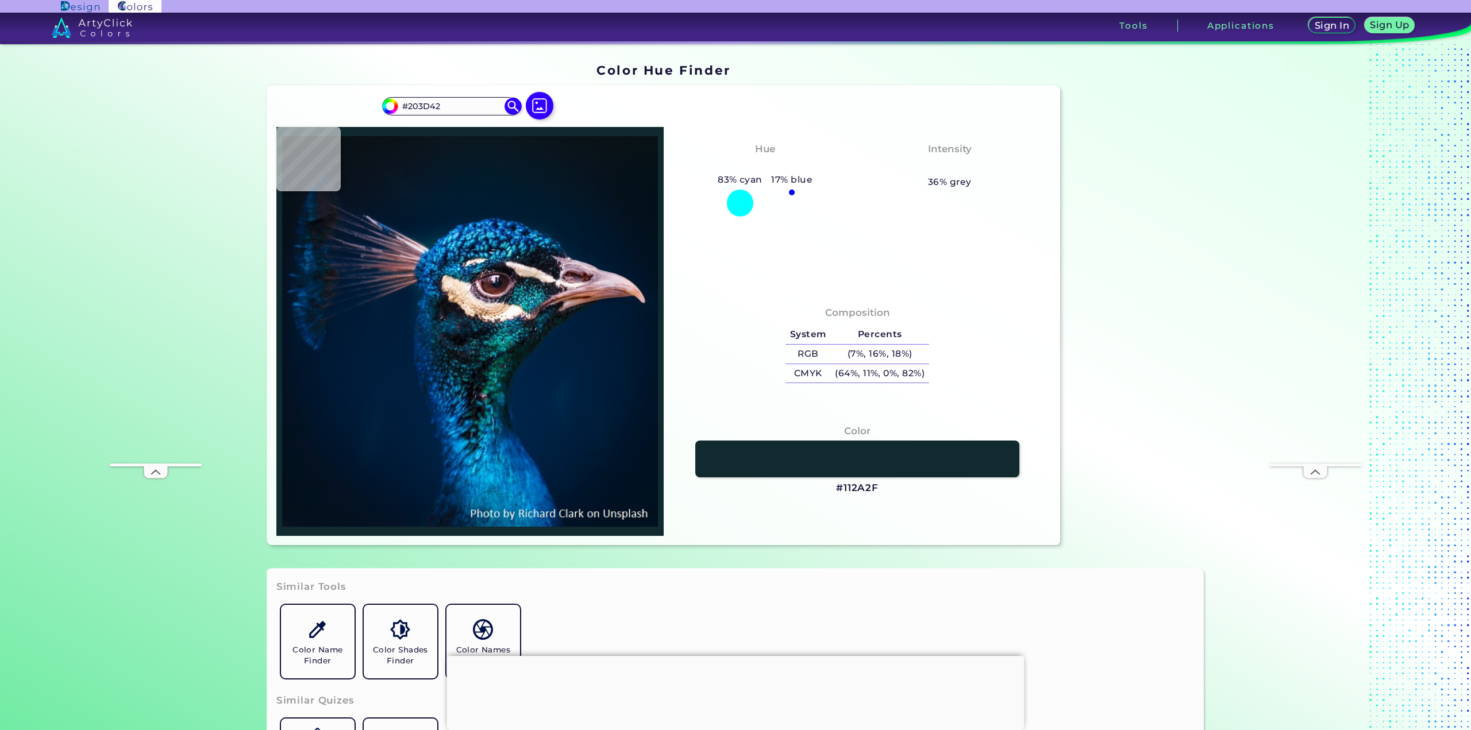
type input "#13212A"
type input "#060d18"
type input "#060D18"
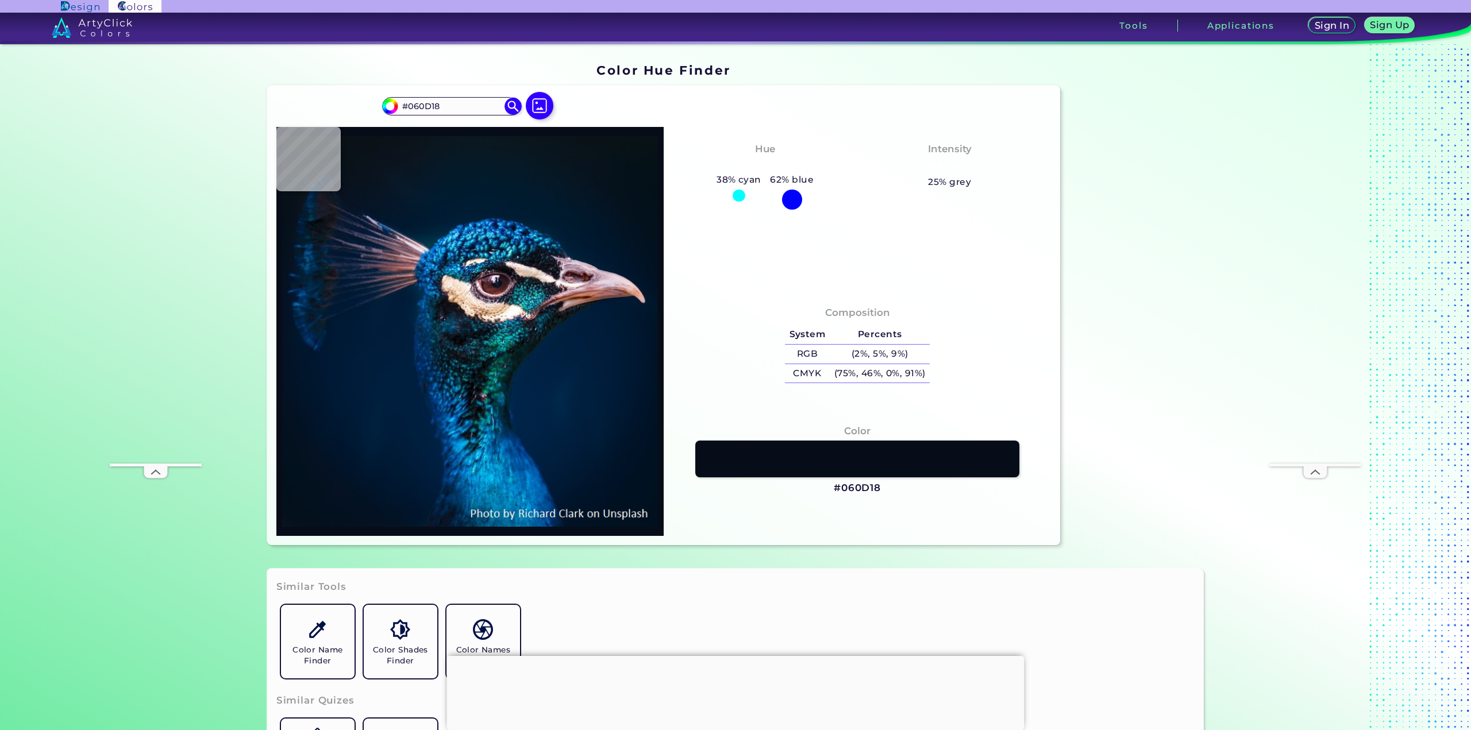
type input "#040b16"
type input "#040B16"
type input "#041019"
type input "#14272c"
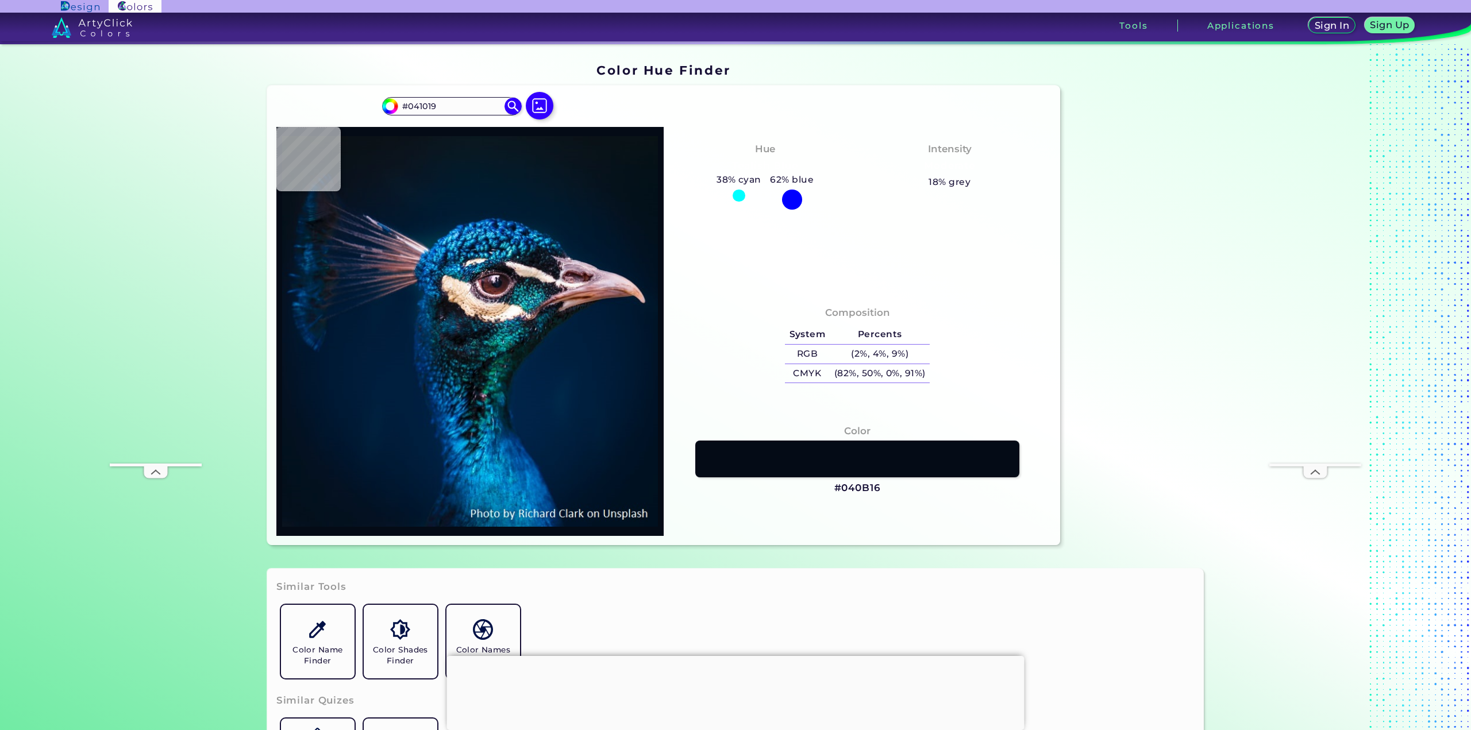
type input "#14272C"
type input "#302734"
type input "#221725"
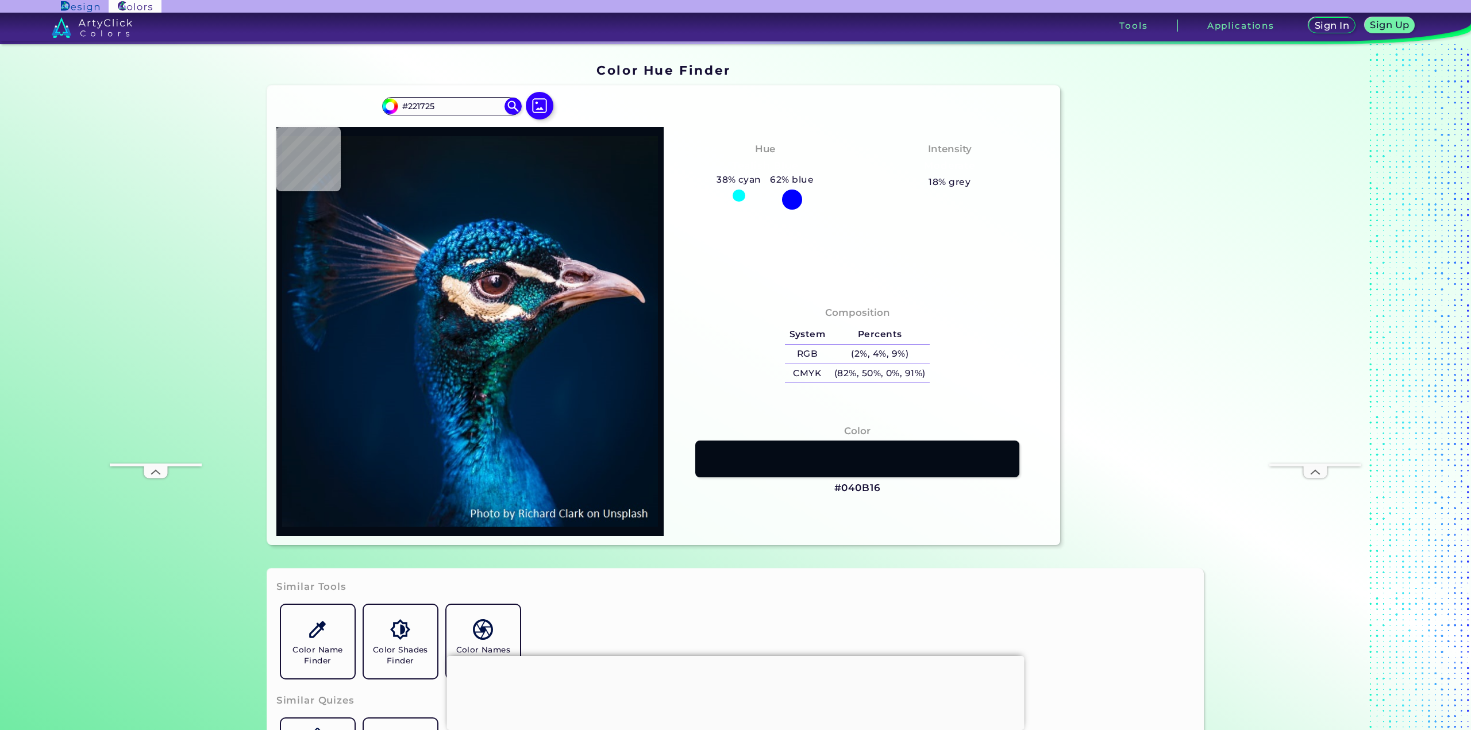
type input "#2d212f"
type input "#2D212F"
type input "#60505d"
type input "#60505D"
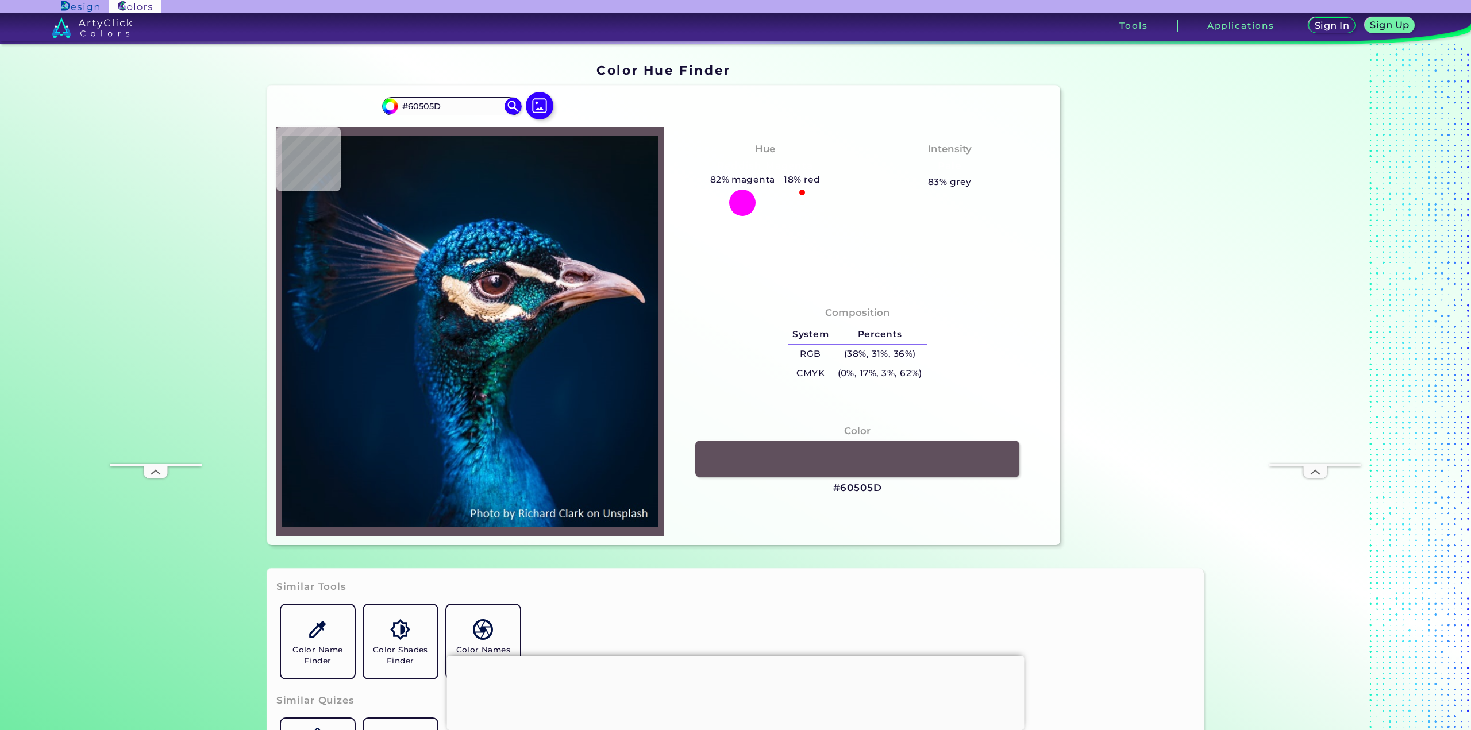
type input "#3e3542"
type input "#3E3542"
type input "#3c3843"
type input "#3C3843"
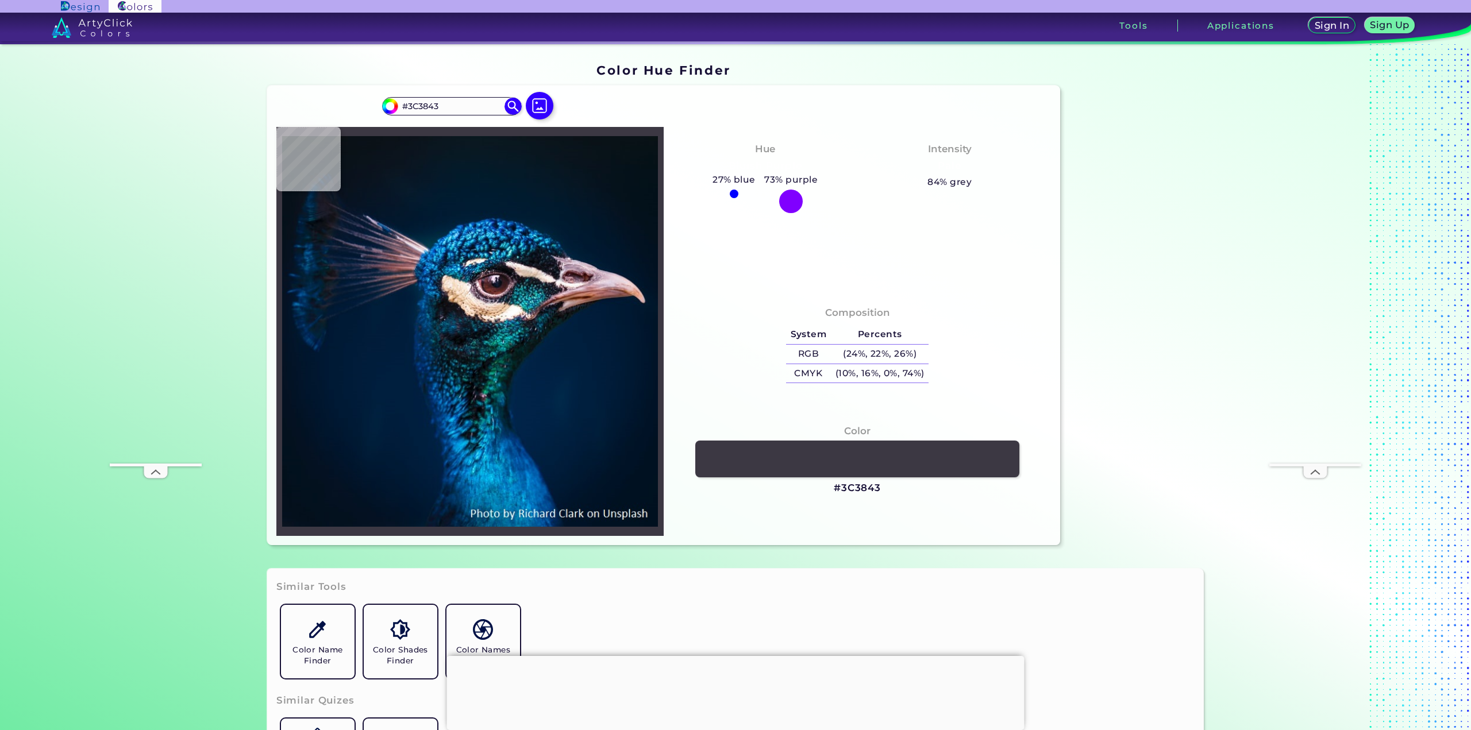
type input "#0b2334"
type input "#0B2334"
type input "#093544"
type input "#24505d"
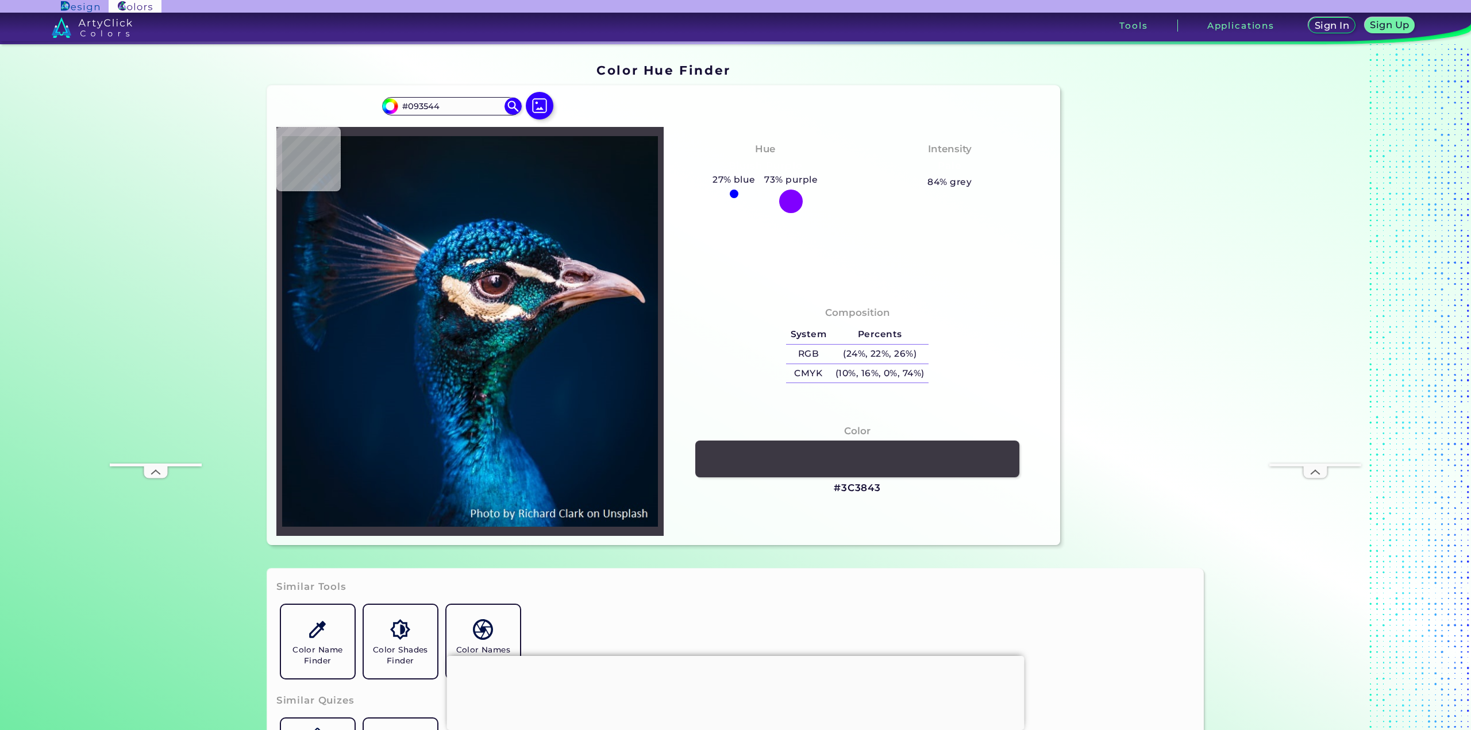
type input "#24505D"
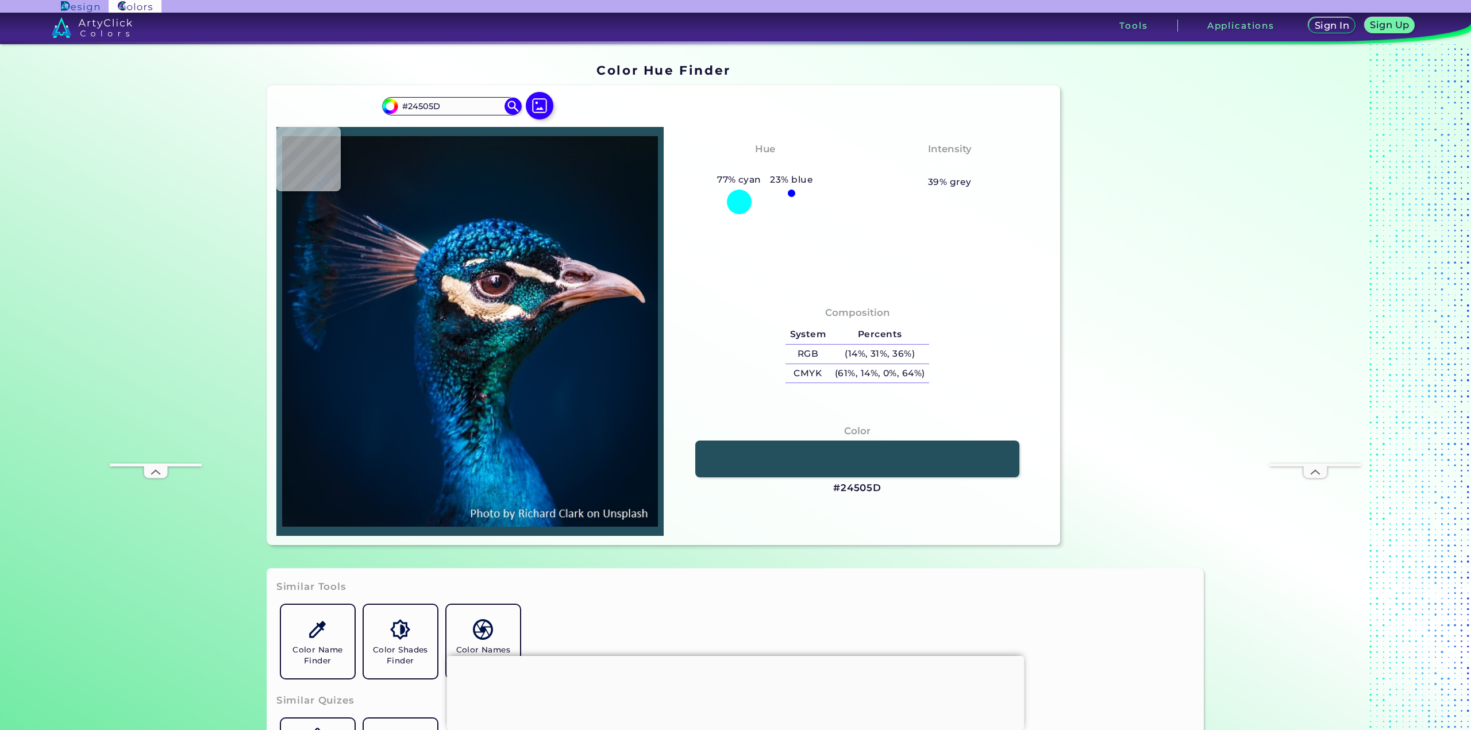
type input "#0f8296"
type input "#0F8296"
type input "#106278"
type input "#0e3247"
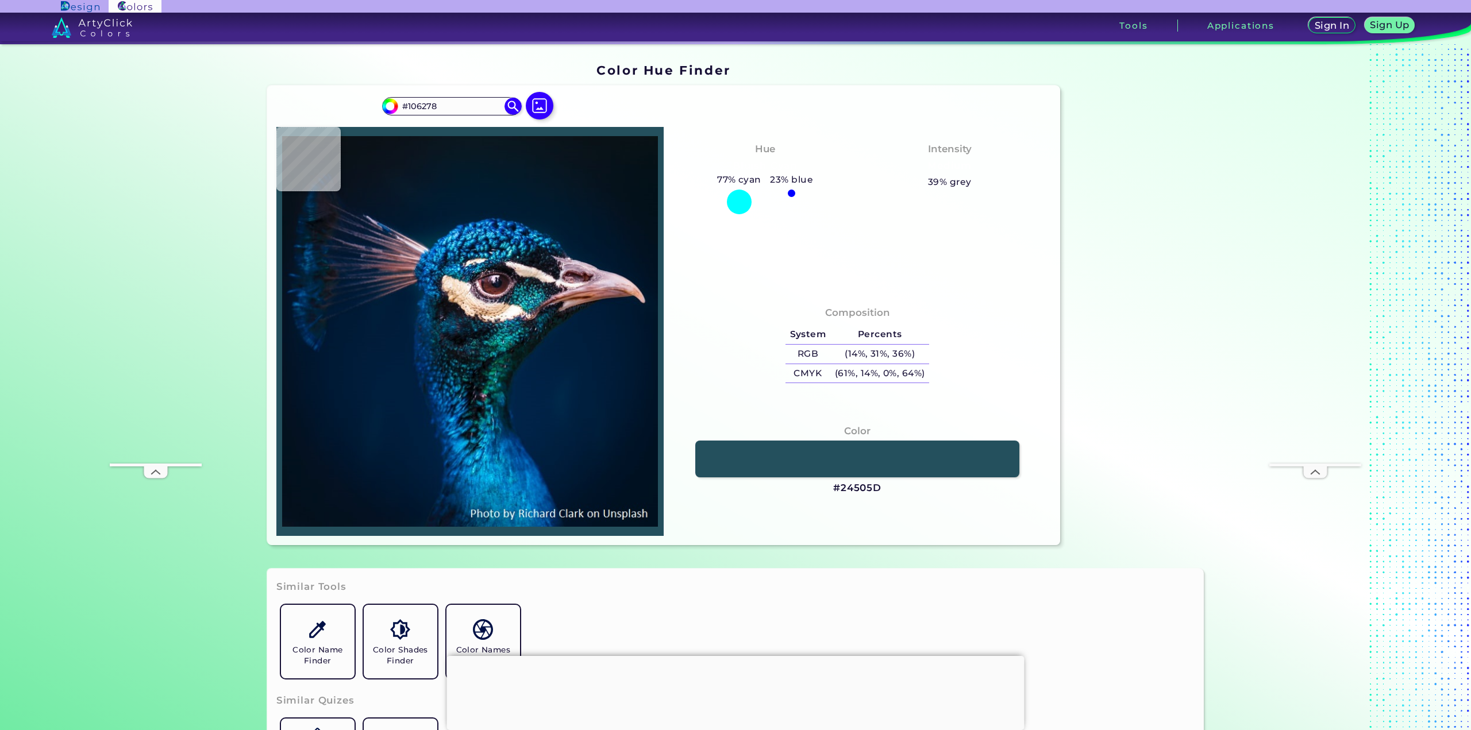
type input "#0E3247"
type input "#145b76"
type input "#145B76"
type input "#319193"
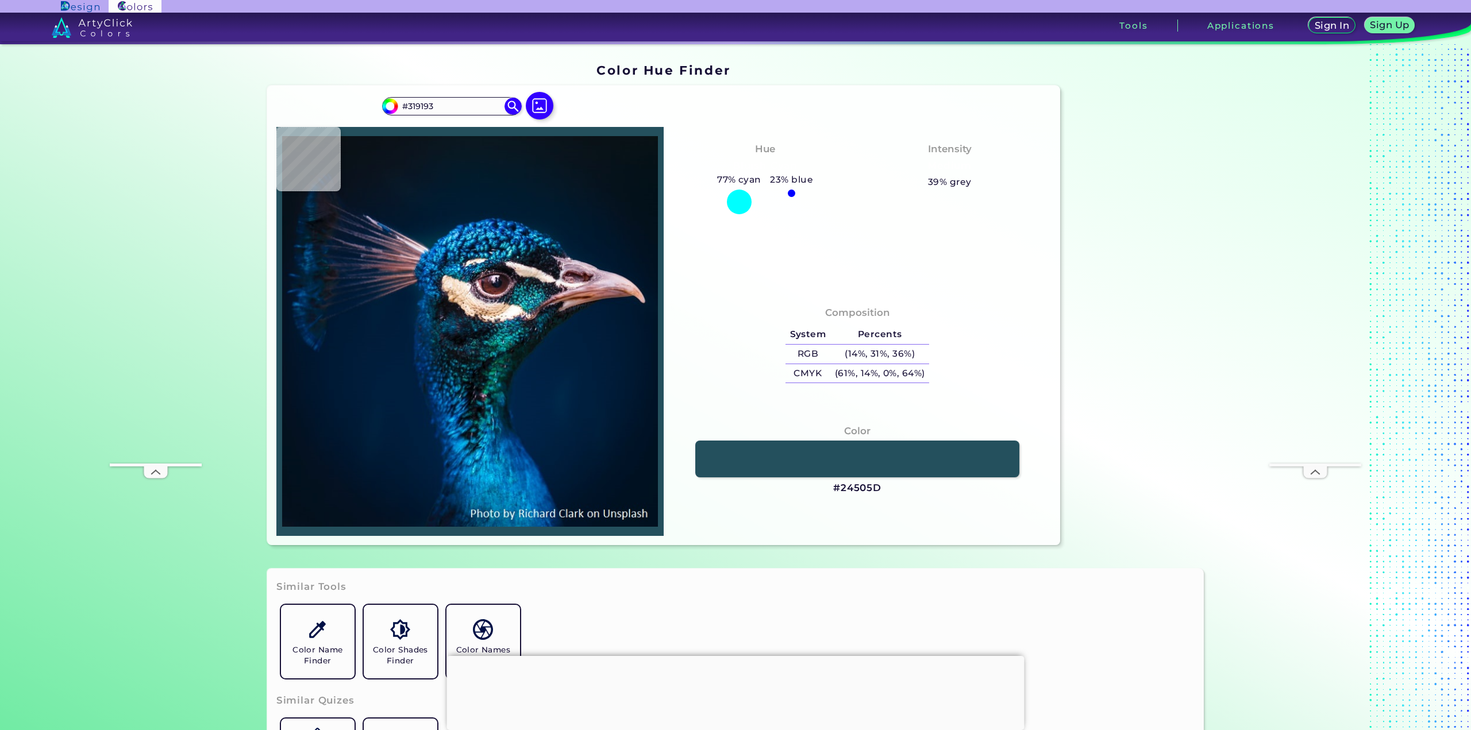
type input "#275a53"
type input "#275A53"
type input "#d6e1d1"
type input "#D6E1D1"
type input "#fafff8"
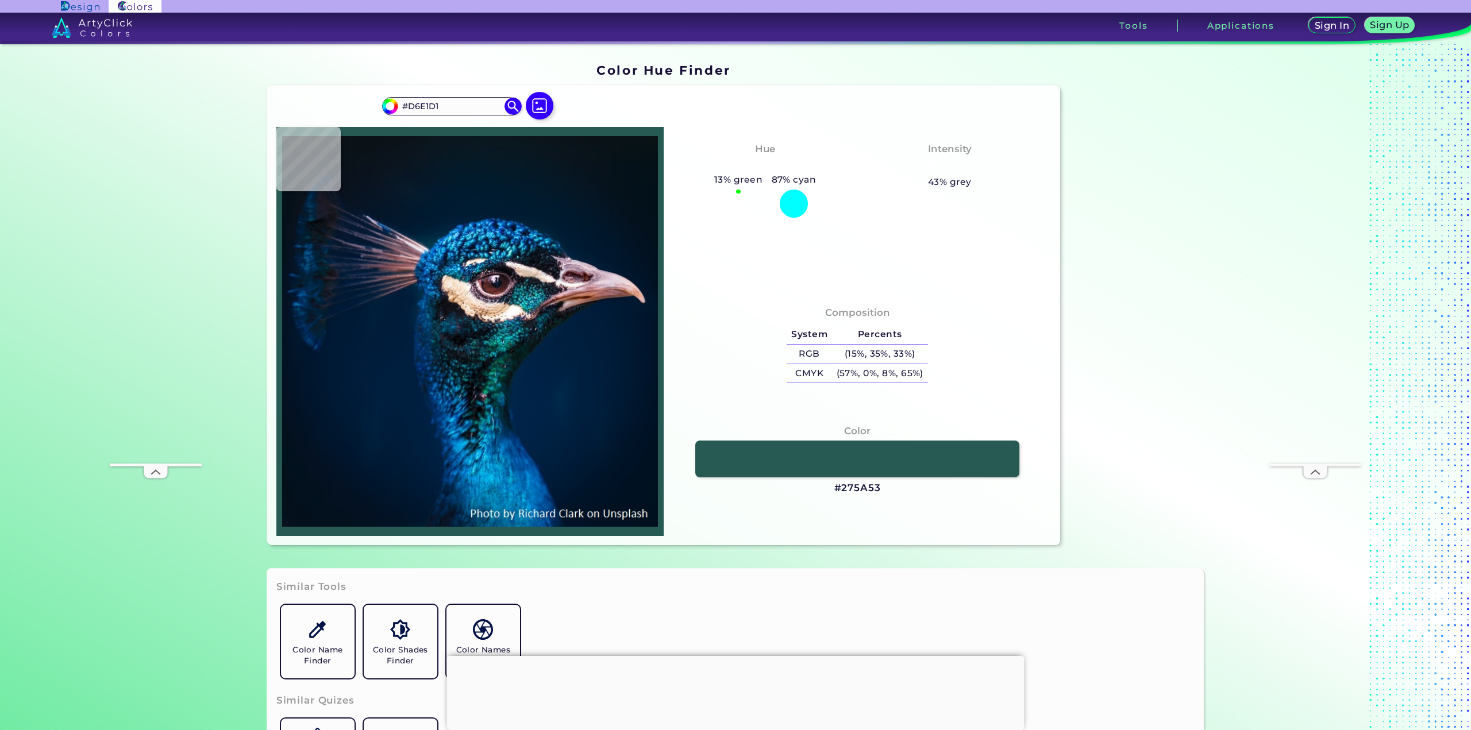
type input "#FAFFF8"
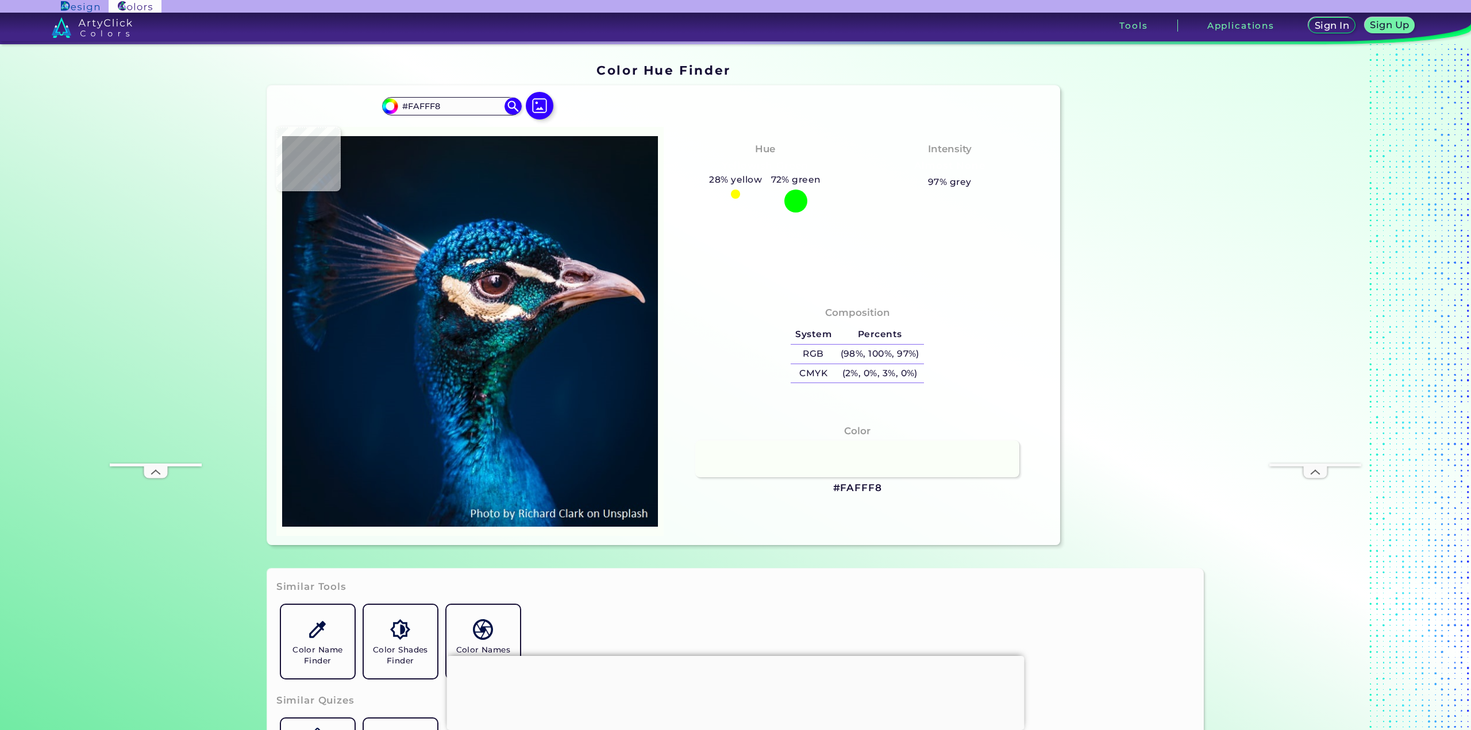
type input "#fefefd"
type input "#FEFEFD"
type input "#fffefe"
type input "#FFFEFE"
type input "#fdfdfd"
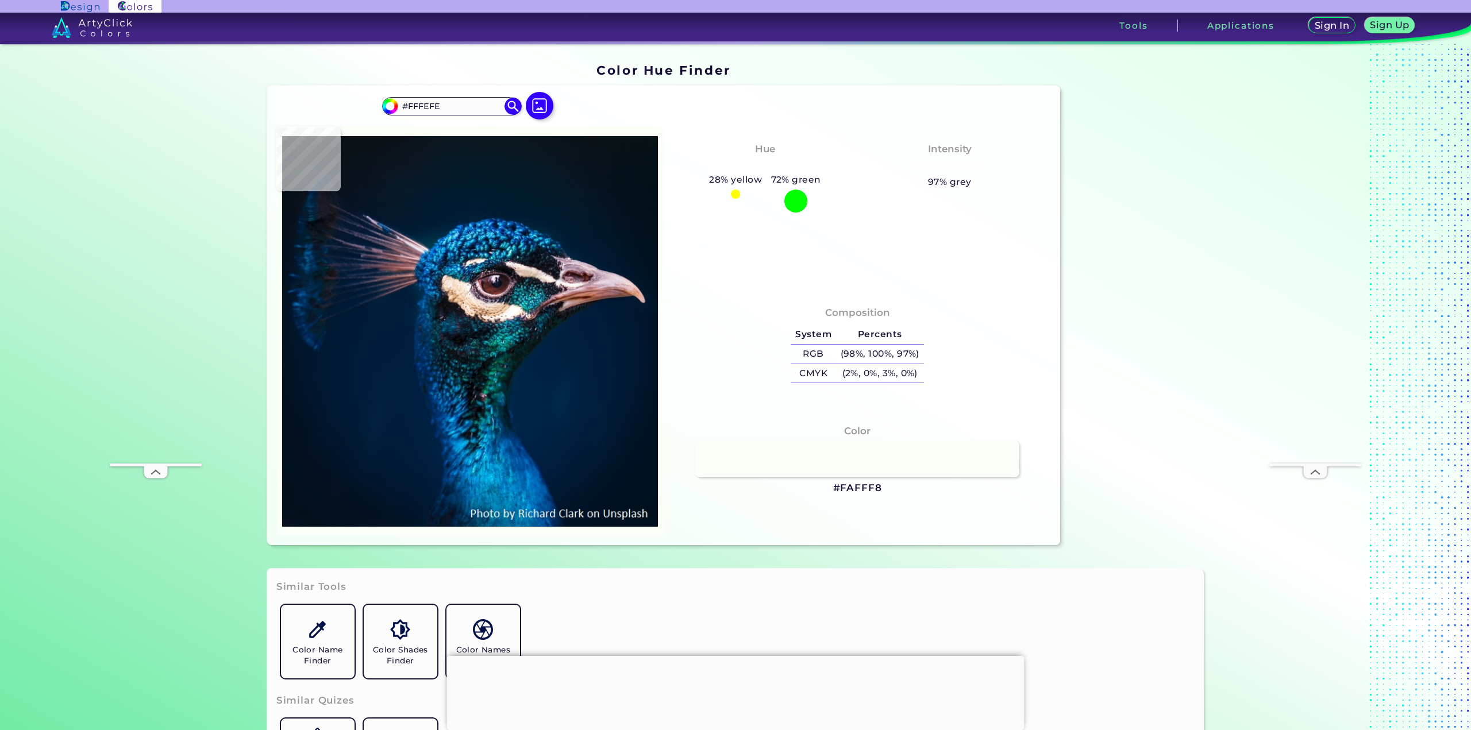
type input "#FDFDFD"
type input "#fefdfd"
type input "#FEFDFD"
type input "#fffefa"
type input "#FFFEFA"
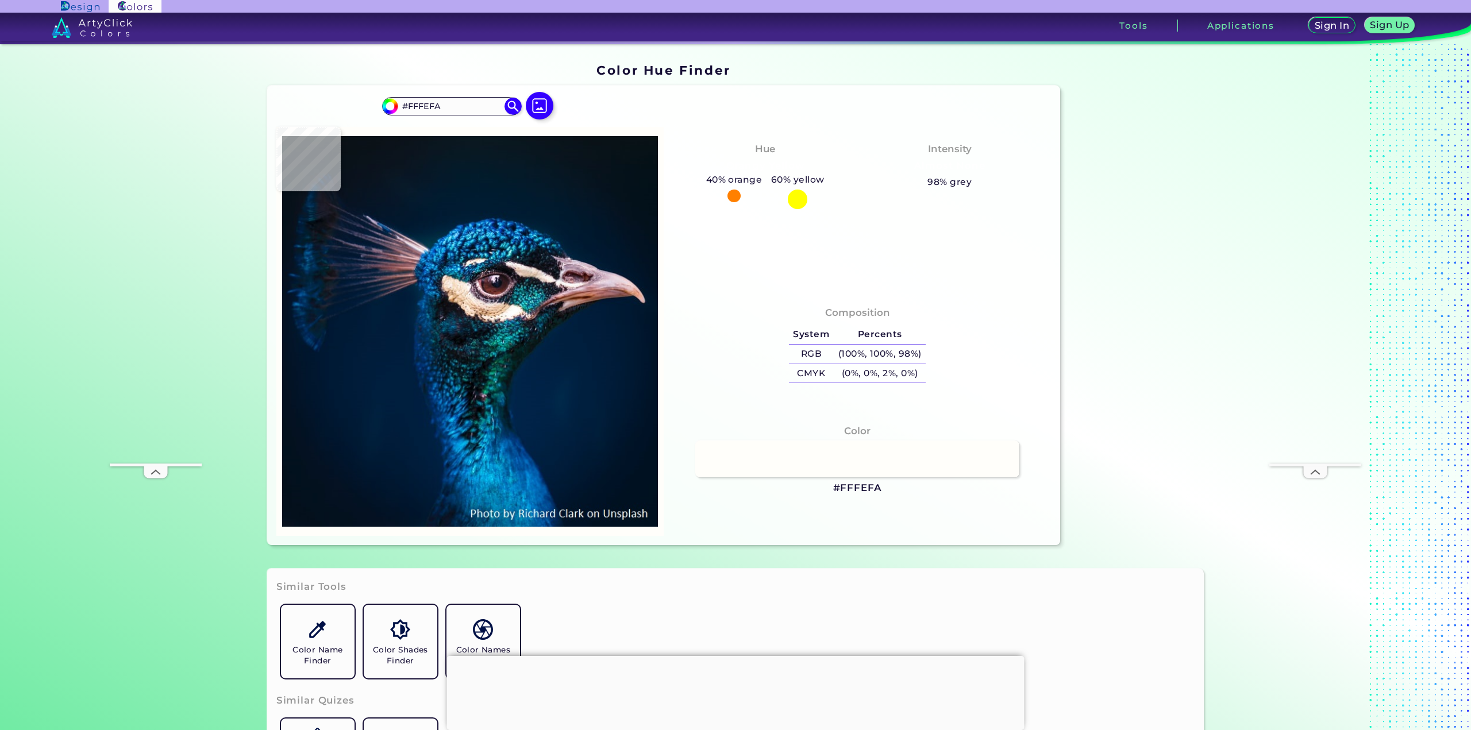
type input "#fefdf8"
type input "#FEFDF8"
type input "#f9f8f0"
type input "#F9F8F0"
type input "#fefef7"
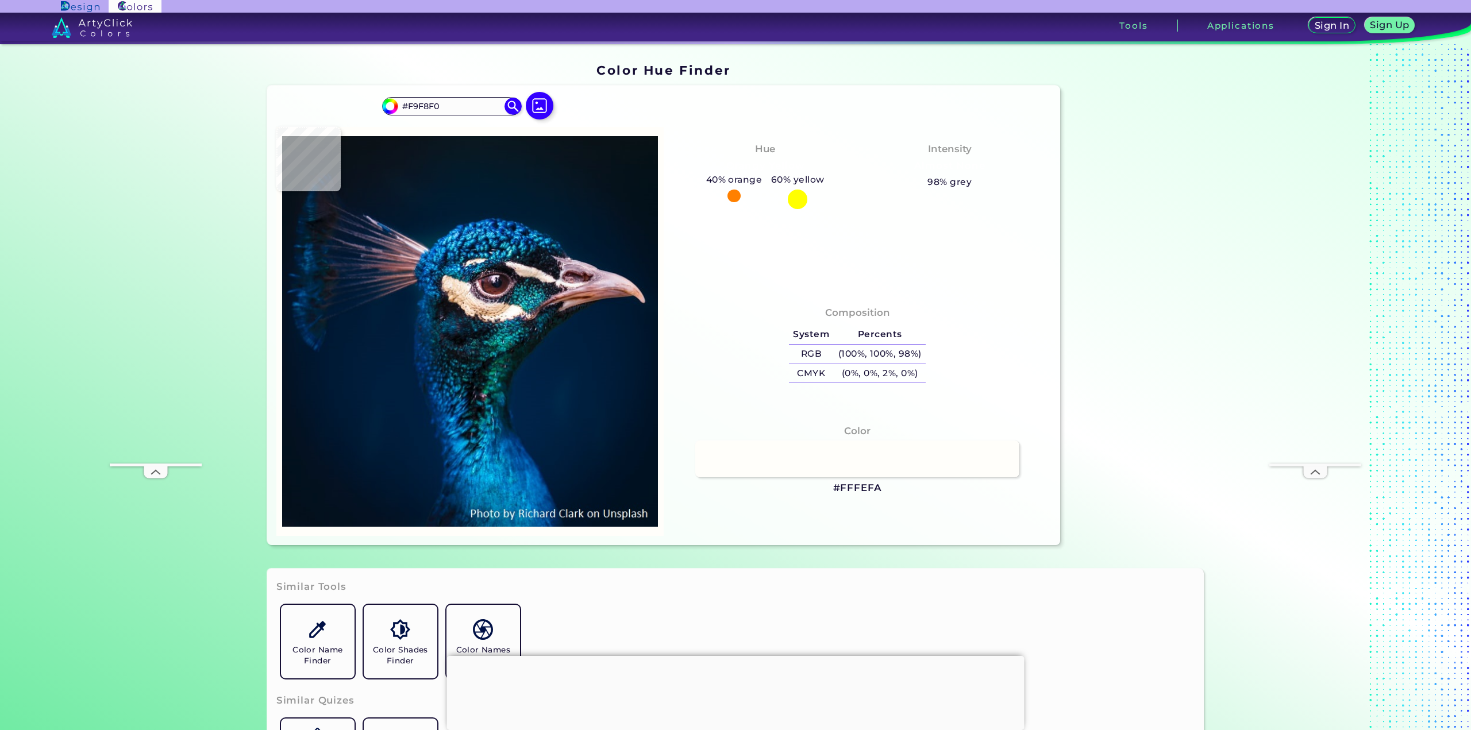
type input "#FEFEF7"
type input "#eef1e6"
type input "#EEF1E6"
type input "#aabeb2"
type input "#AABEB2"
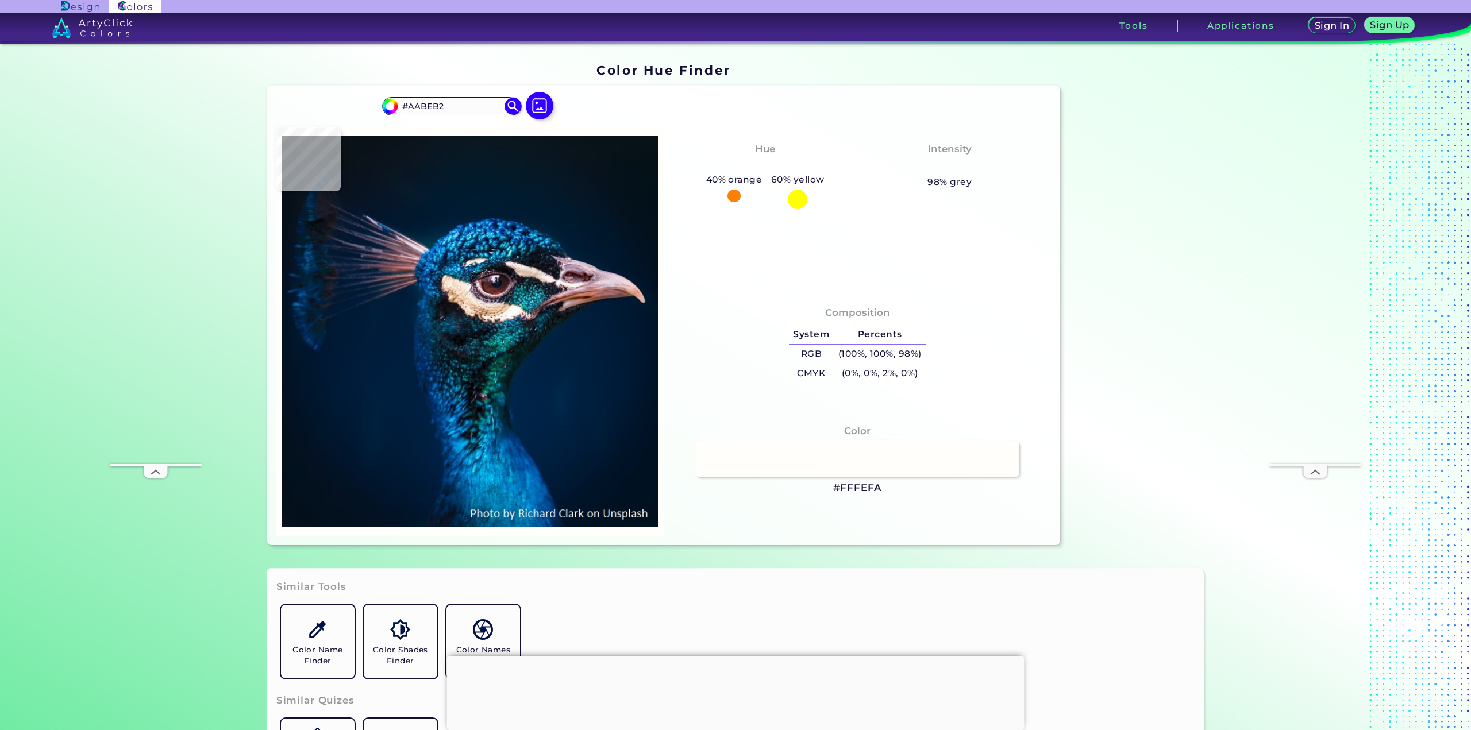
type input "#81b3a6"
type input "#81B3A6"
